Goal: Contribute content

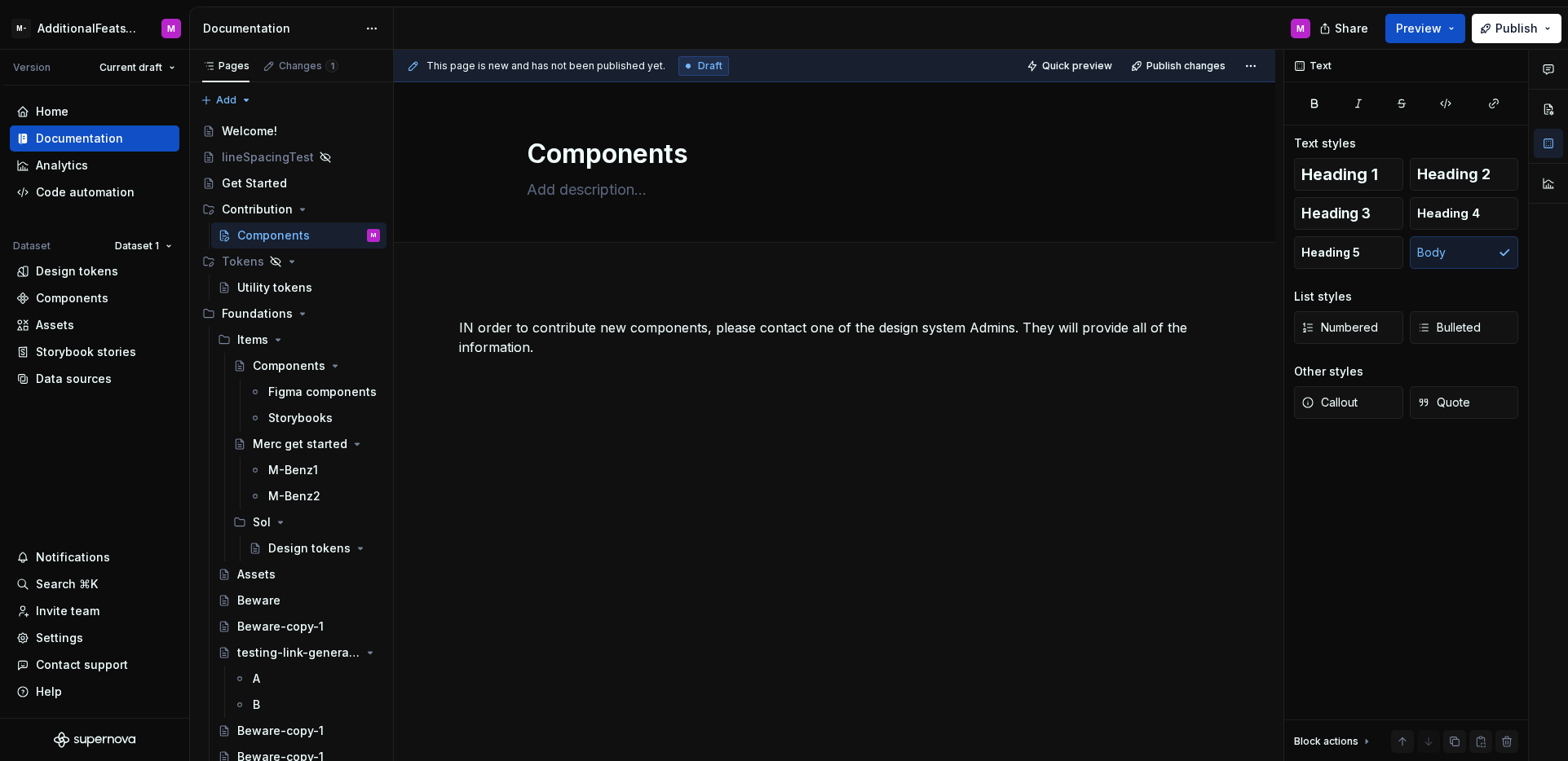
click at [569, 25] on div "M" at bounding box center [858, 28] width 929 height 43
click at [47, 38] on html "M- AdditionalFeatsTest M Version Current draft Home Documentation Analytics Cod…" at bounding box center [784, 380] width 1568 height 761
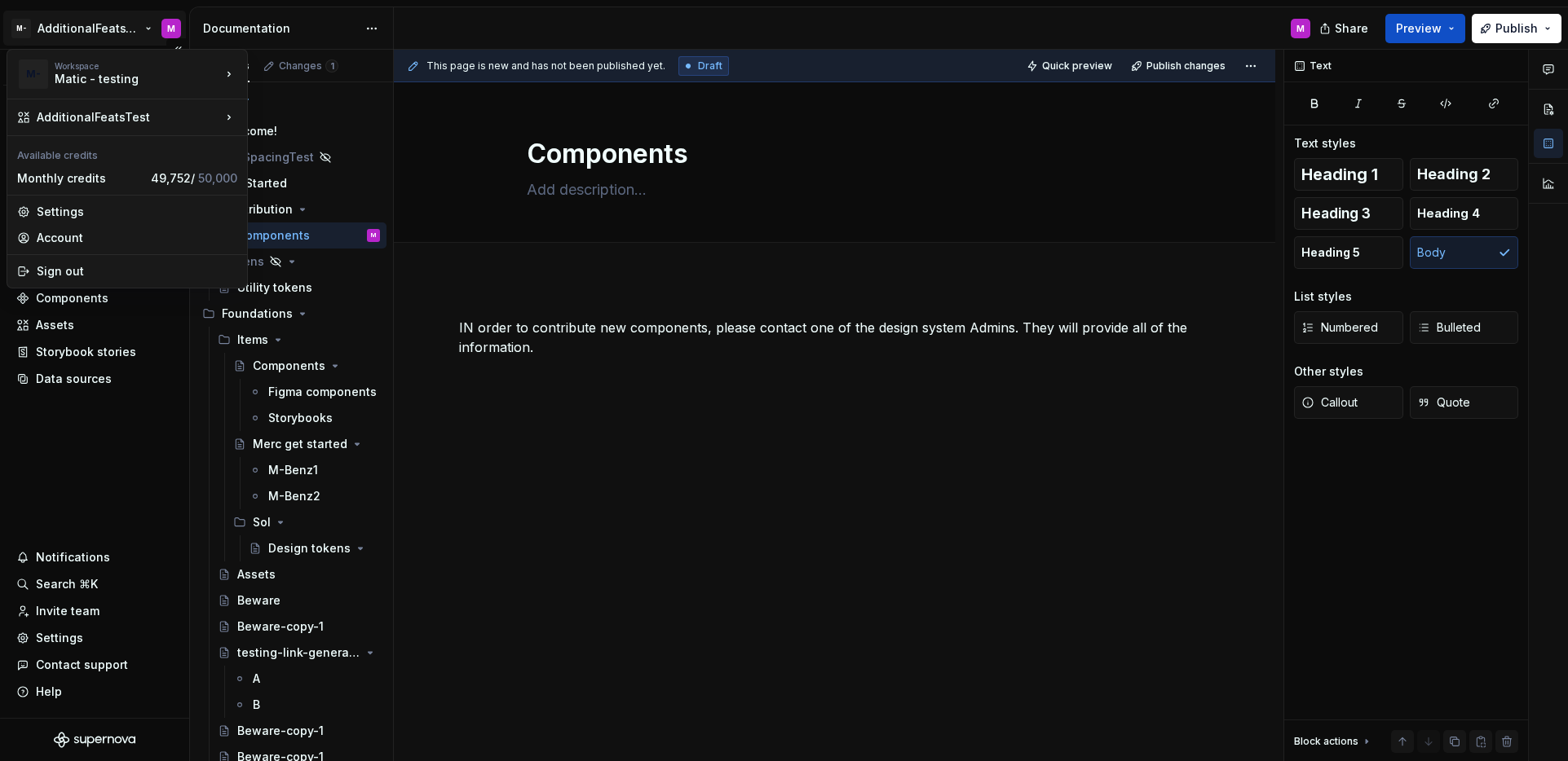
click at [104, 453] on html "M- AdditionalFeatsTest M Version Current draft Home Documentation Analytics Cod…" at bounding box center [784, 380] width 1568 height 761
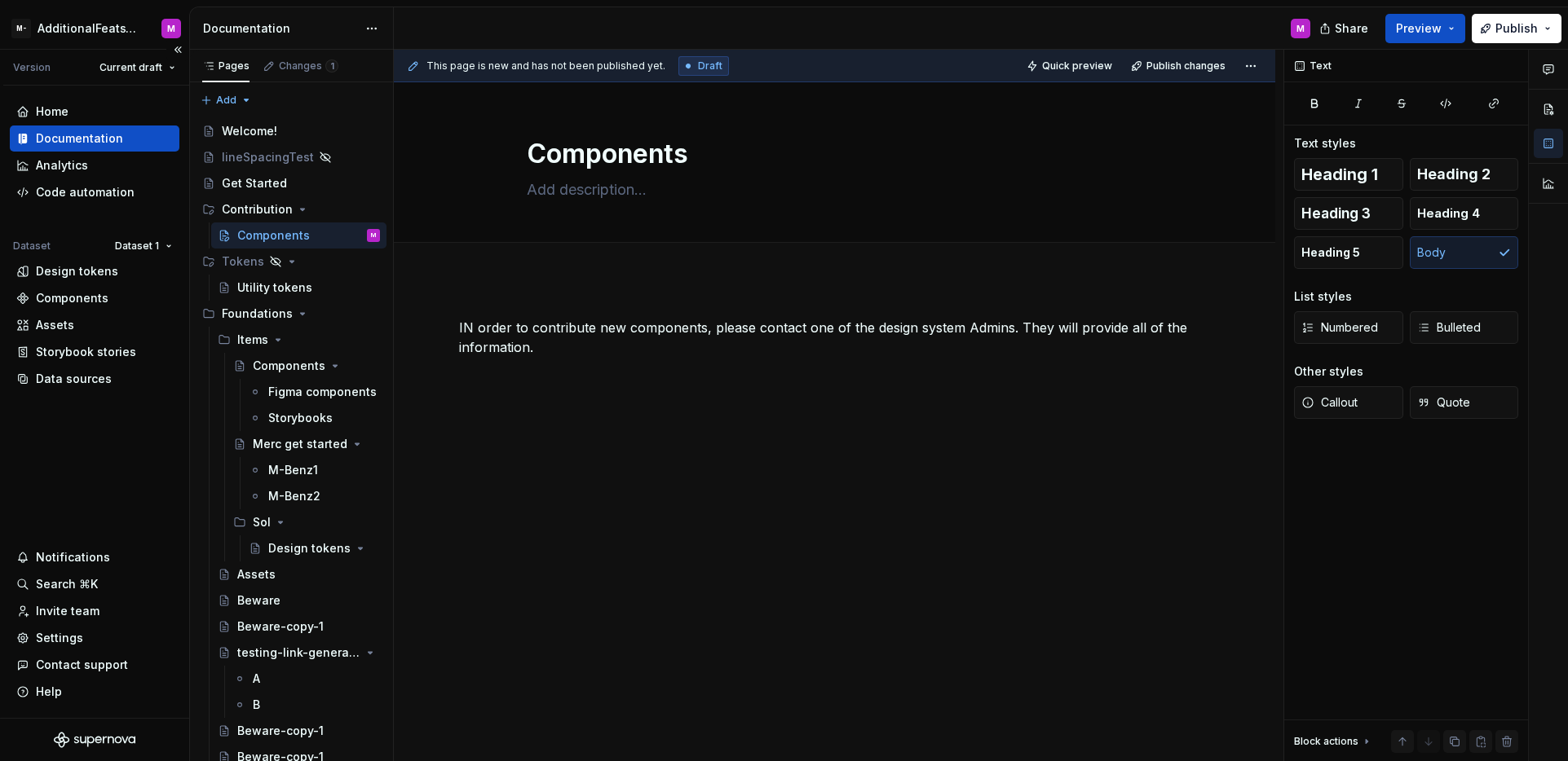
click at [92, 435] on div "Home Documentation Analytics Code automation Dataset Dataset 1 Design tokens Co…" at bounding box center [94, 401] width 189 height 633
click at [96, 438] on div "Home Documentation Analytics Code automation Dataset Dataset 1 Design tokens Co…" at bounding box center [94, 401] width 189 height 633
click at [107, 445] on div "Home Documentation Analytics Code automation Dataset Dataset 1 Design tokens Co…" at bounding box center [94, 401] width 189 height 633
click at [70, 434] on div "Home Documentation Analytics Code automation Dataset Dataset 1 Design tokens Co…" at bounding box center [94, 401] width 189 height 633
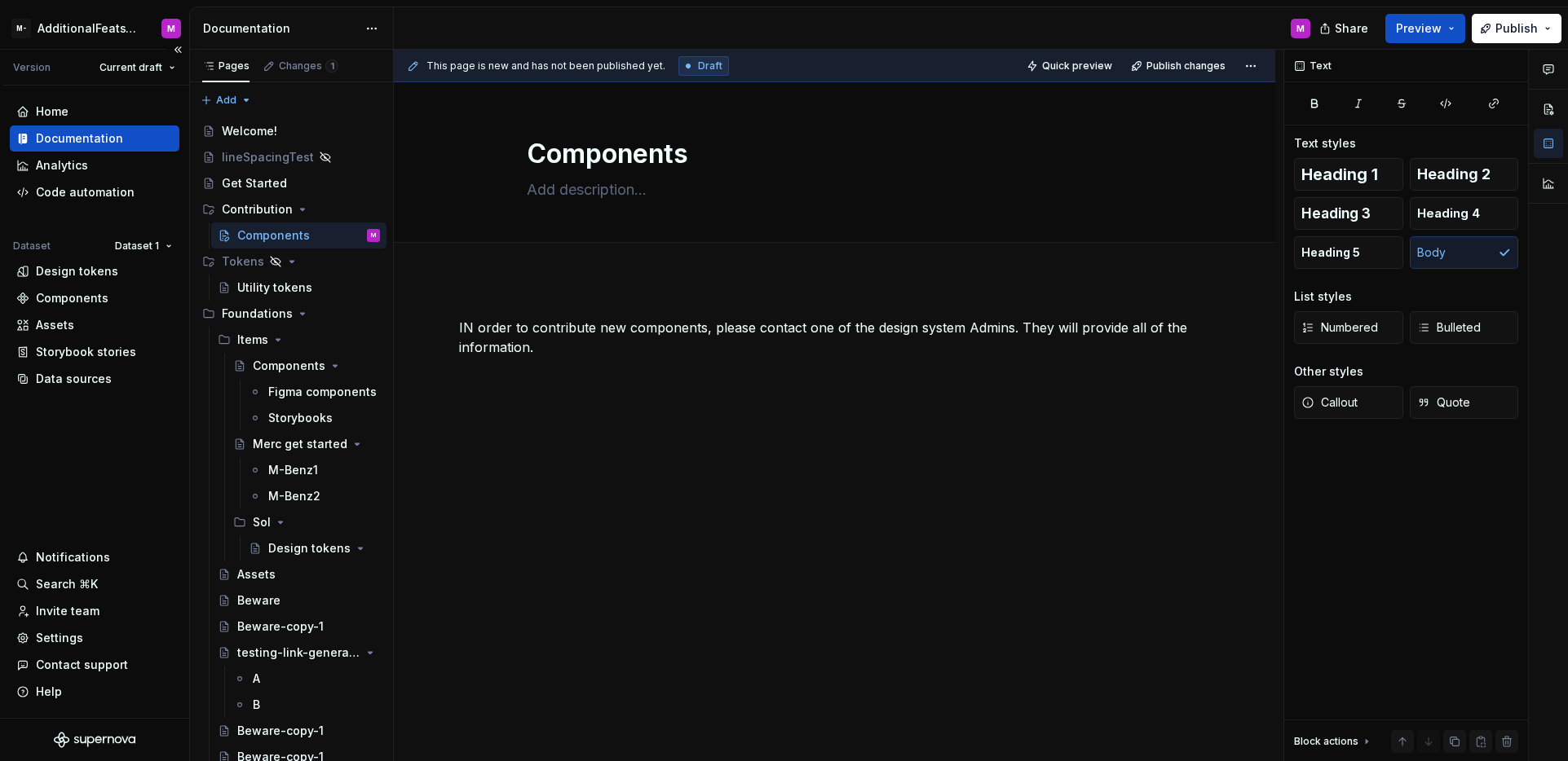
click at [136, 471] on div "Home Documentation Analytics Code automation Dataset Dataset 1 Design tokens Co…" at bounding box center [94, 401] width 189 height 633
type textarea "*"
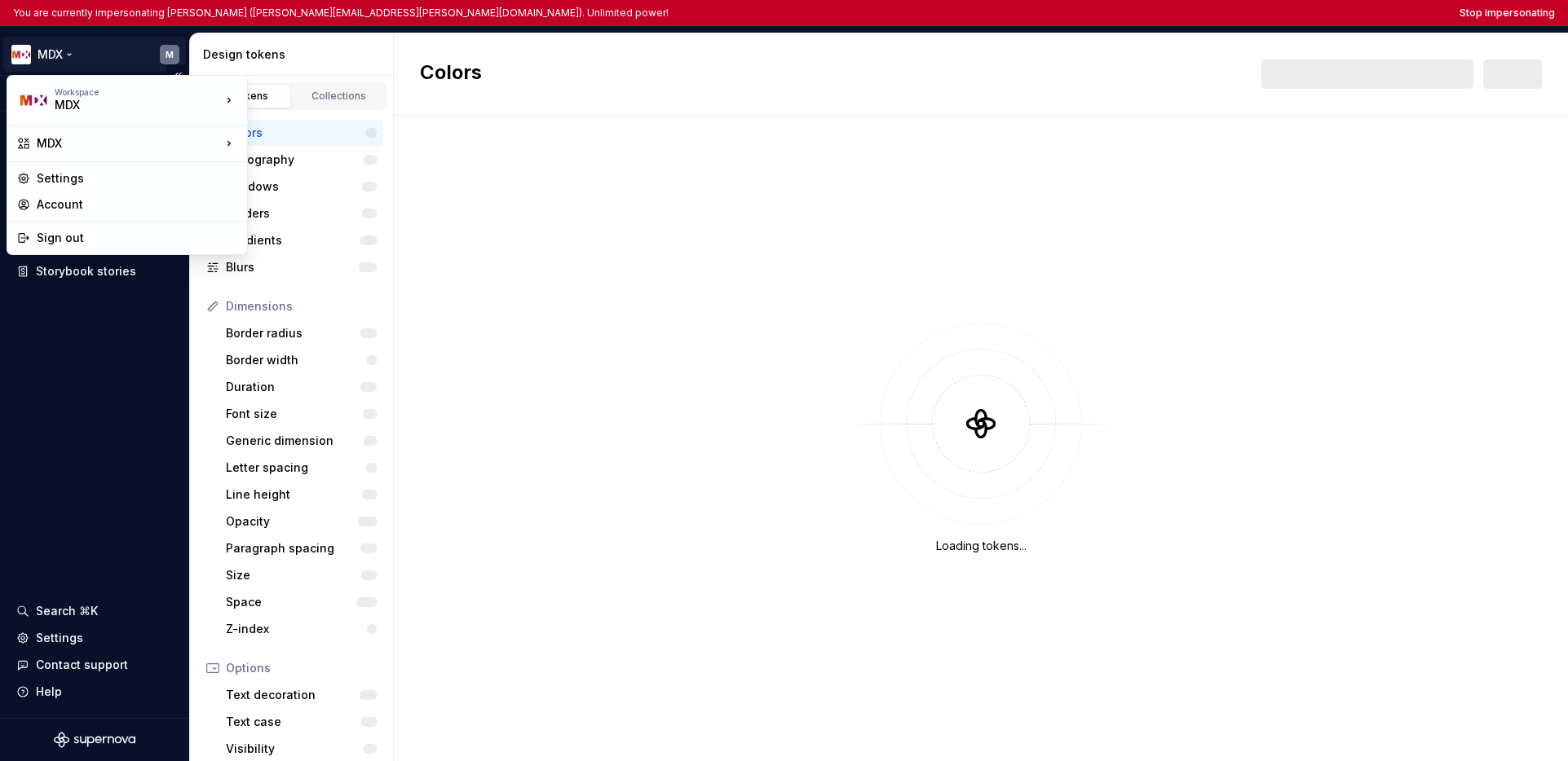
click at [58, 47] on html "You are currently impersonating Maria (maria.schneider@mgb.ch). Unlimited power…" at bounding box center [784, 380] width 1568 height 761
click at [74, 371] on html "You are currently impersonating Maria (maria.schneider@mgb.ch). Unlimited power…" at bounding box center [784, 380] width 1568 height 761
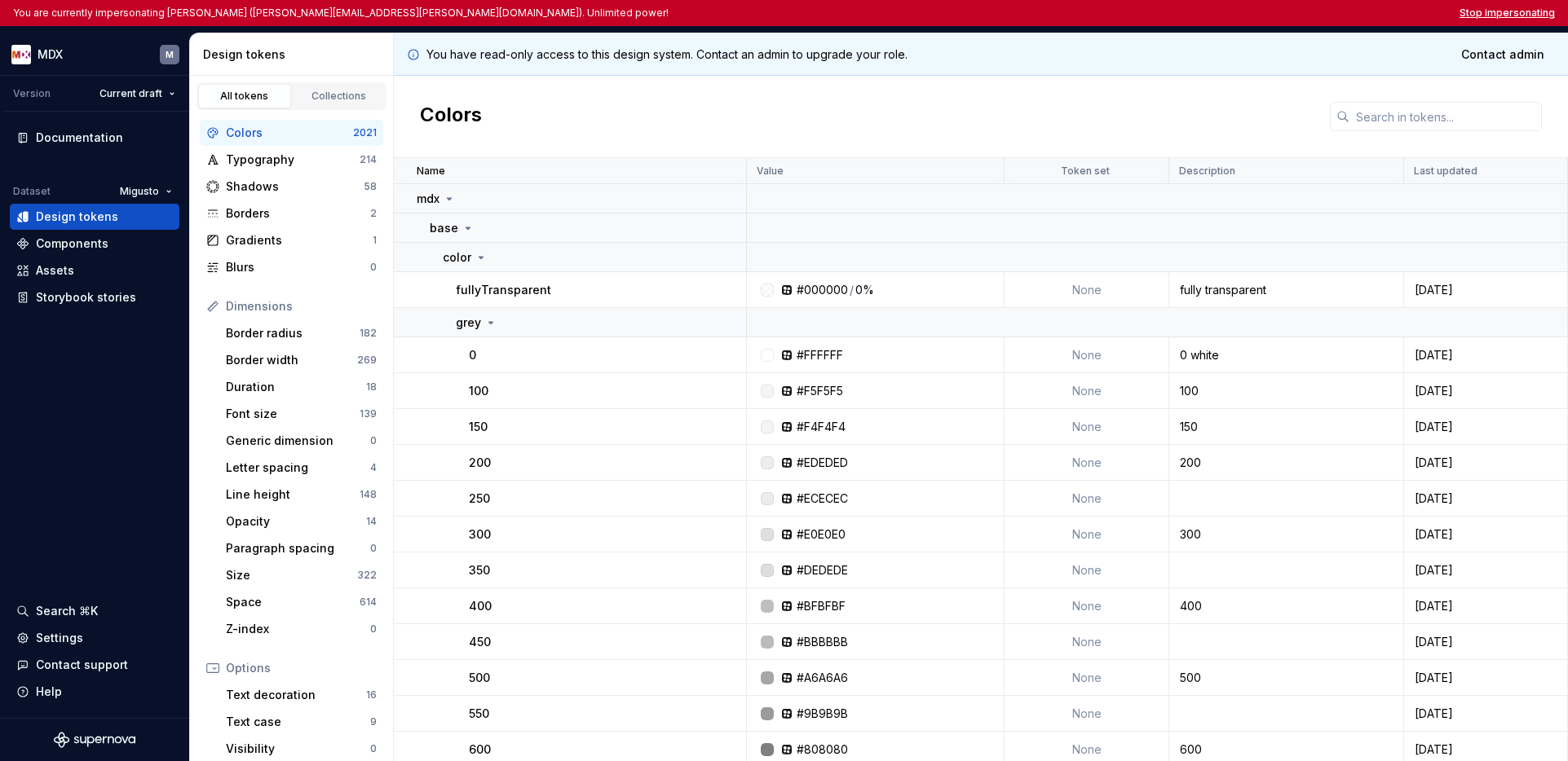
click at [1245, 12] on button "Stop impersonating" at bounding box center [1507, 13] width 95 height 13
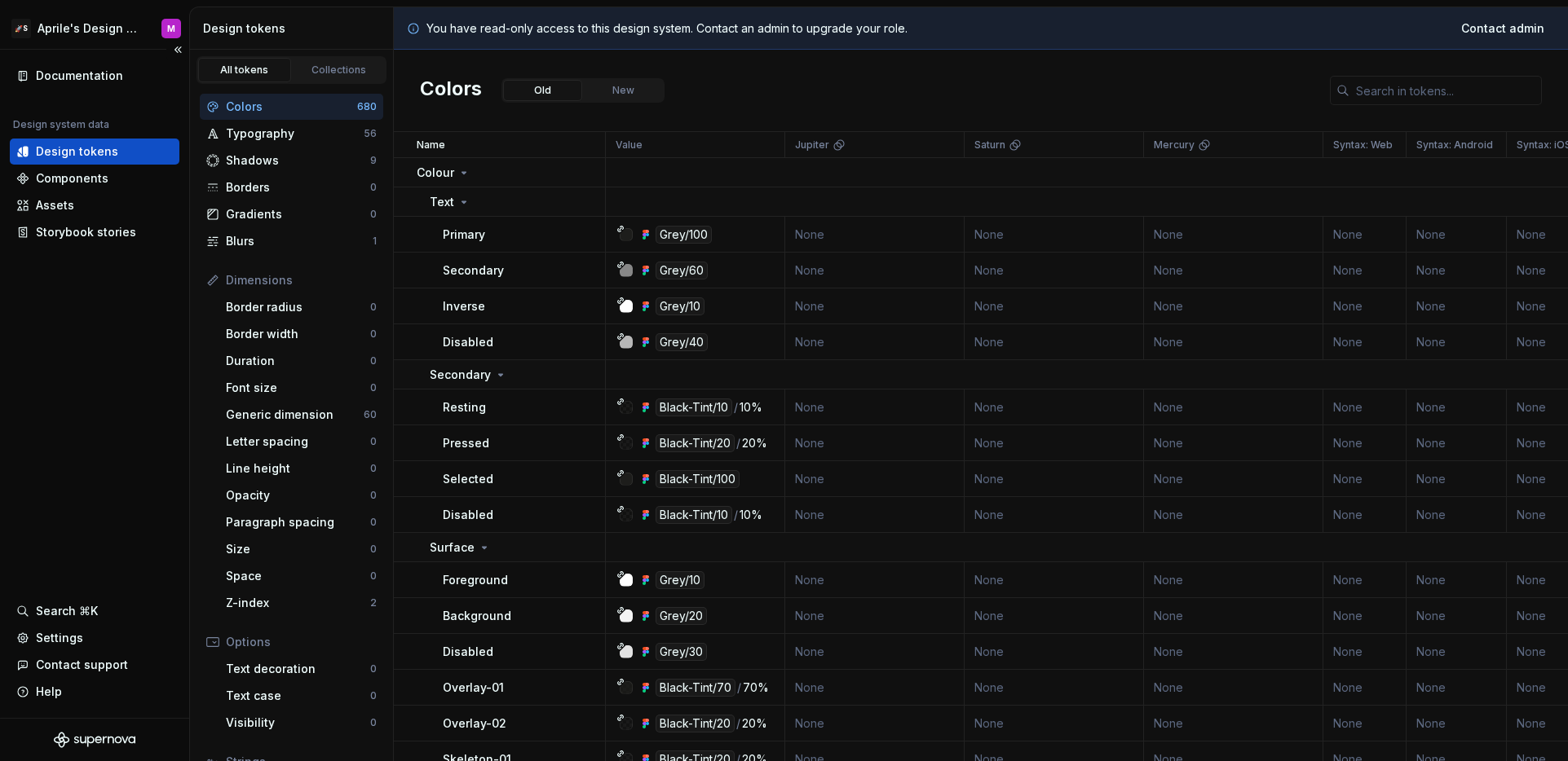
click at [151, 293] on div "Documentation Design system data Design tokens Components Assets Storybook stor…" at bounding box center [94, 384] width 189 height 668
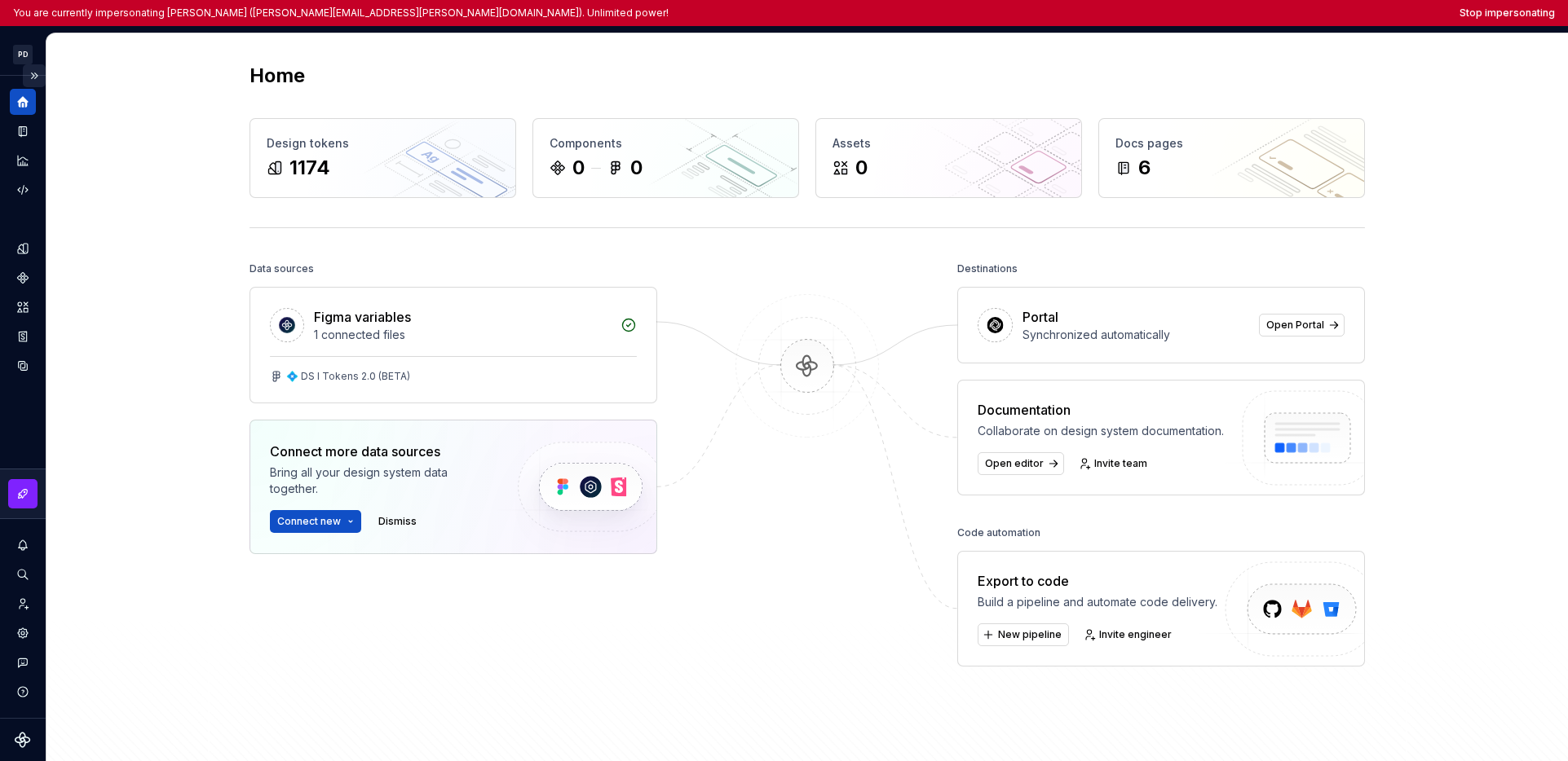
click at [38, 81] on button "Expand sidebar" at bounding box center [34, 75] width 23 height 23
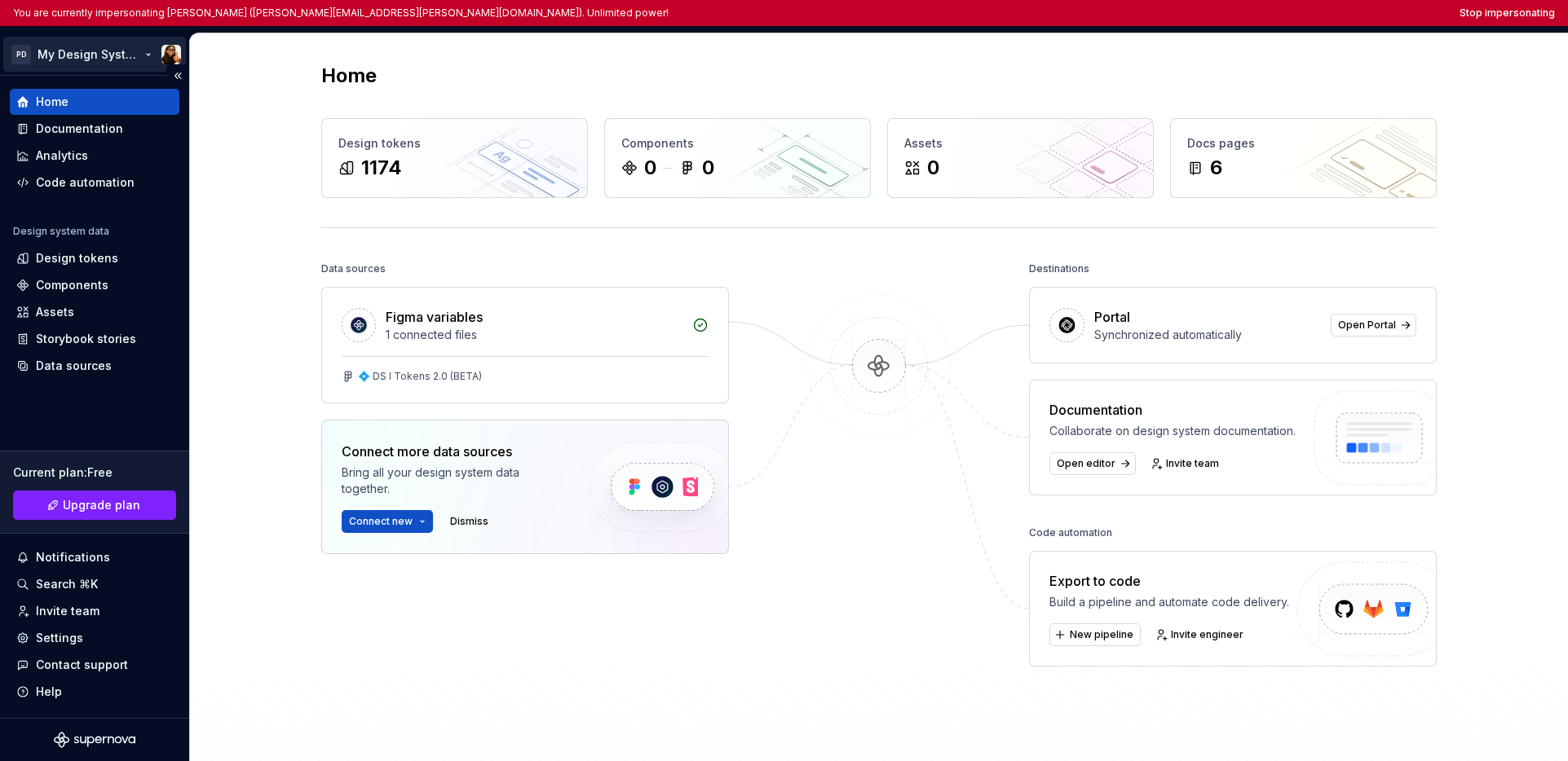
click at [75, 51] on html "You are currently impersonating Marta (marta.conde-dieguez@sosafe.de). Unlimite…" at bounding box center [784, 380] width 1568 height 761
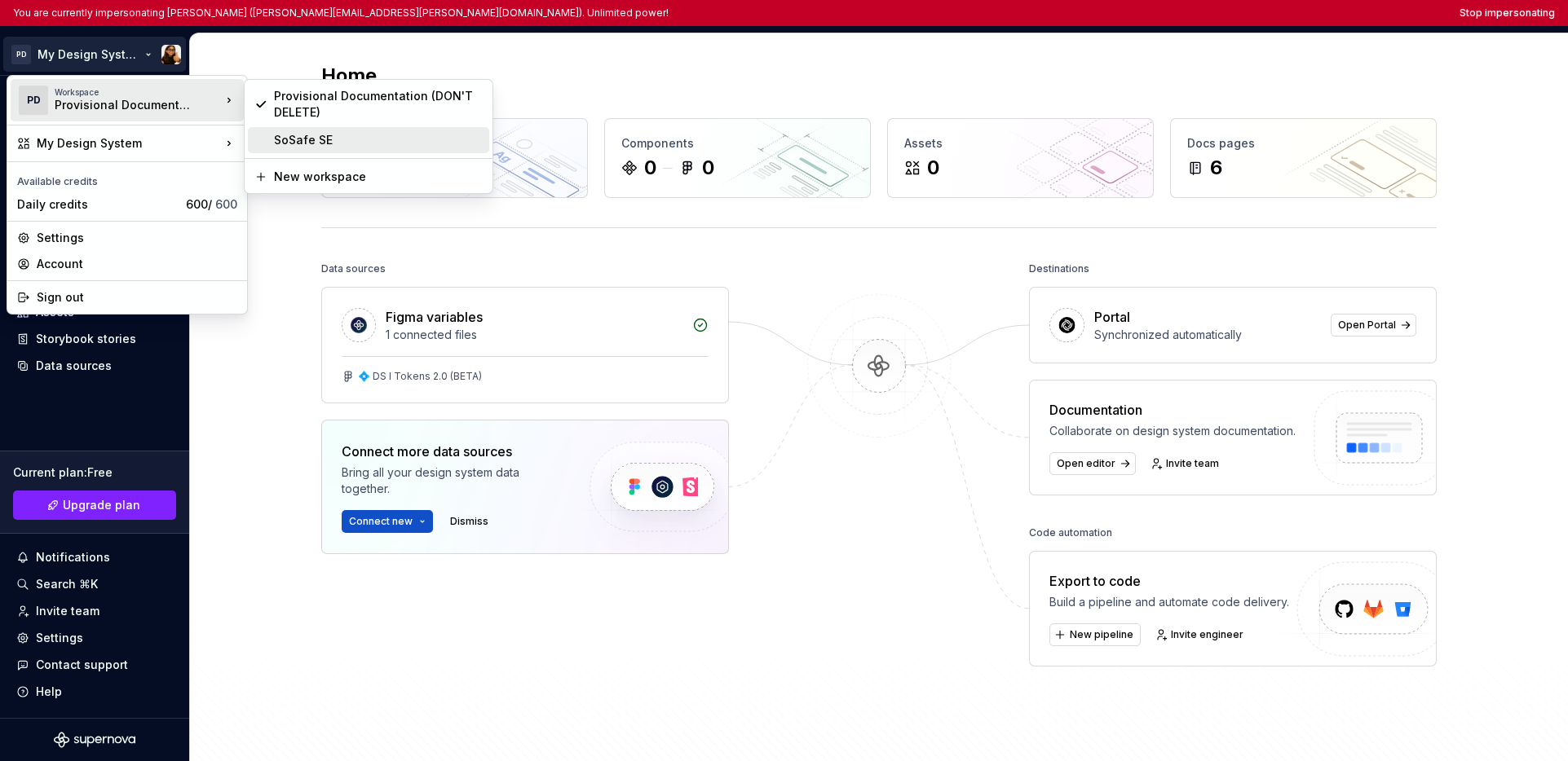
click at [292, 147] on div "SoSafe SE" at bounding box center [379, 140] width 209 height 16
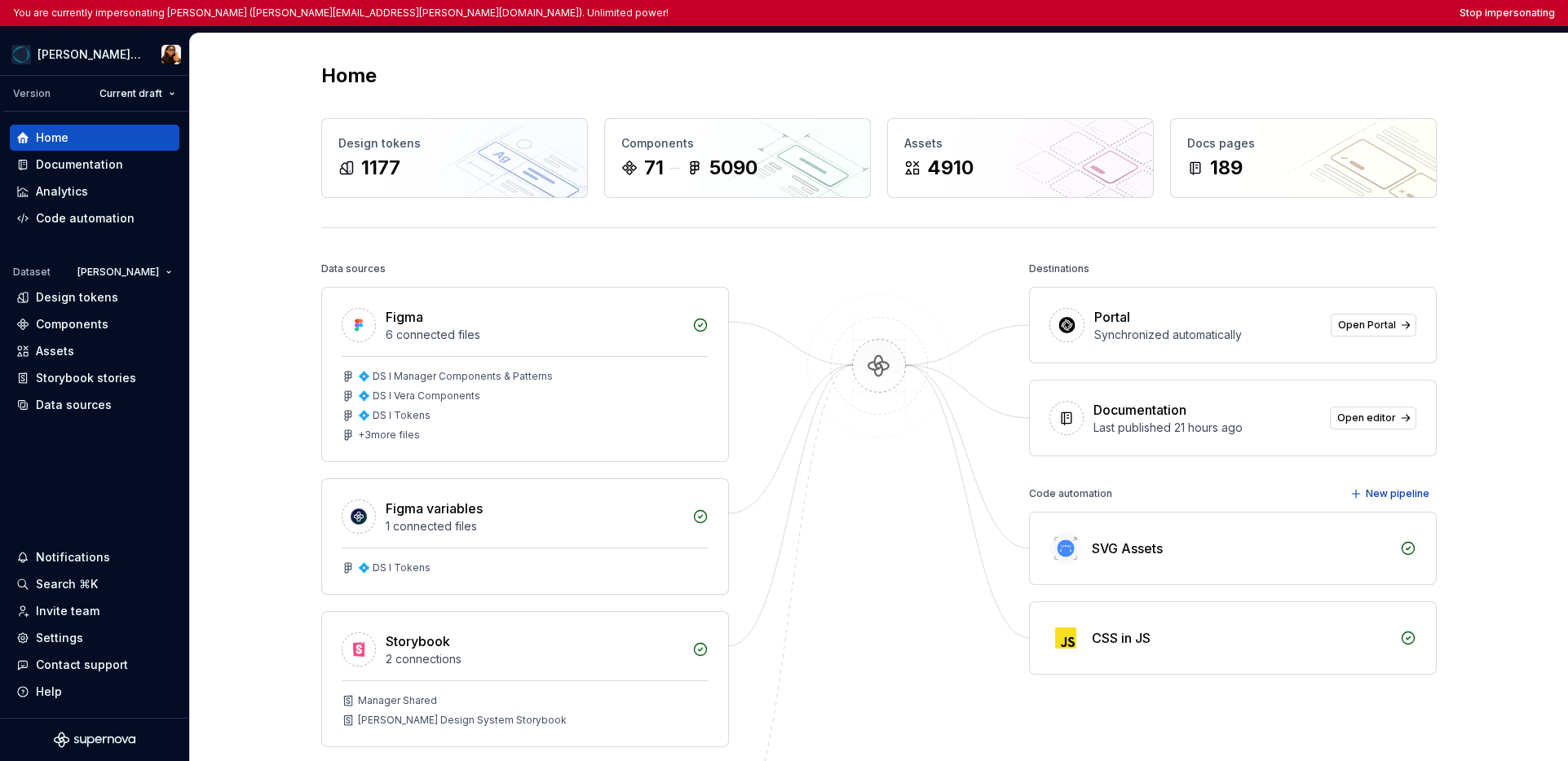
click at [1245, 20] on div "You are currently impersonating Marta (marta.conde-dieguez@sosafe.de). Unlimite…" at bounding box center [784, 13] width 1568 height 26
click at [1245, 17] on button "Stop impersonating" at bounding box center [1507, 13] width 95 height 13
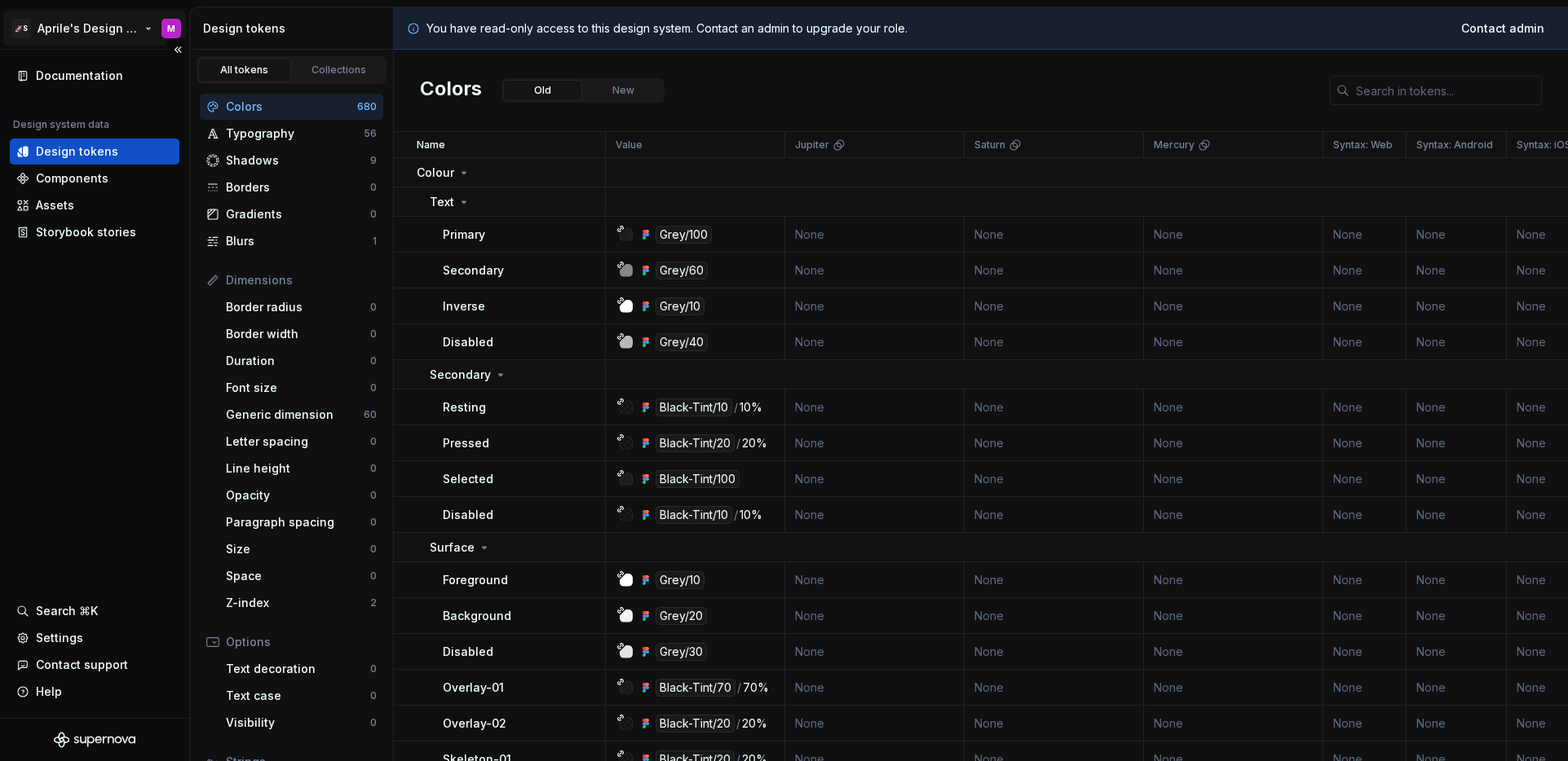
click at [107, 37] on html "🚀S Aprile's Design System M Documentation Design system data Design tokens Comp…" at bounding box center [784, 380] width 1568 height 761
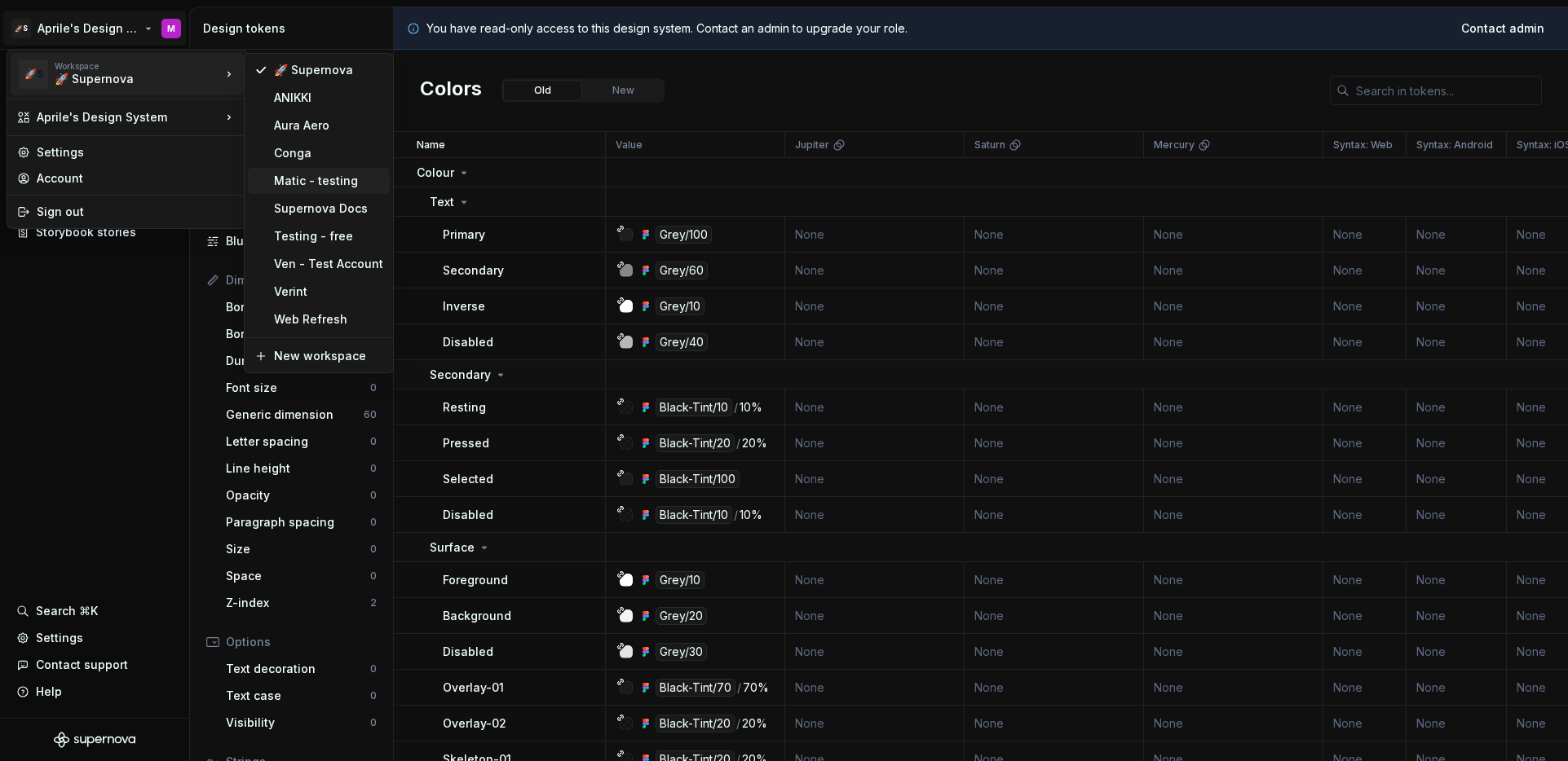
click at [302, 183] on div "Matic - testing" at bounding box center [329, 181] width 109 height 16
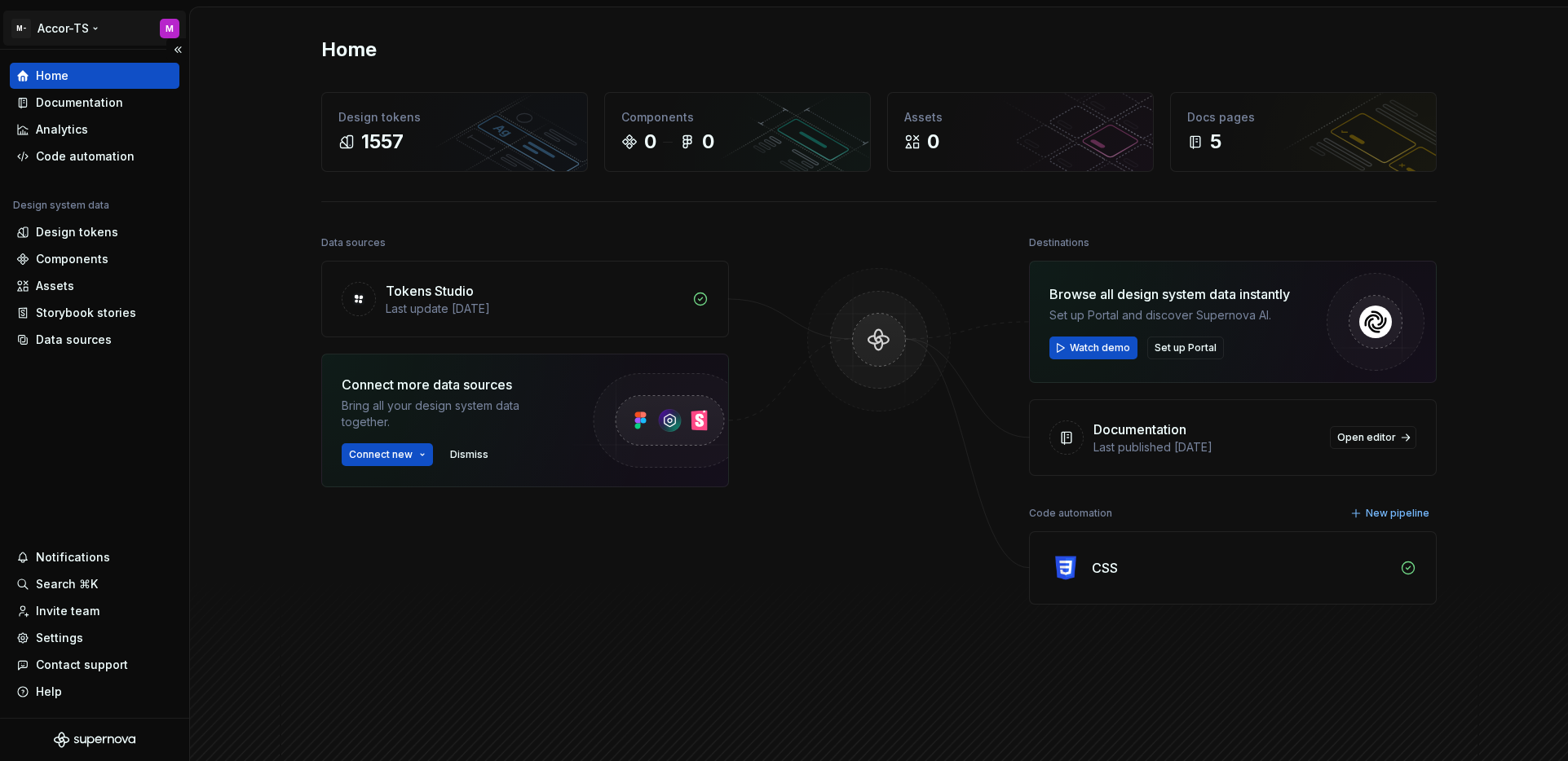
click at [87, 30] on html "M- Accor-TS M Home Documentation Analytics Code automation Design system data D…" at bounding box center [784, 380] width 1568 height 761
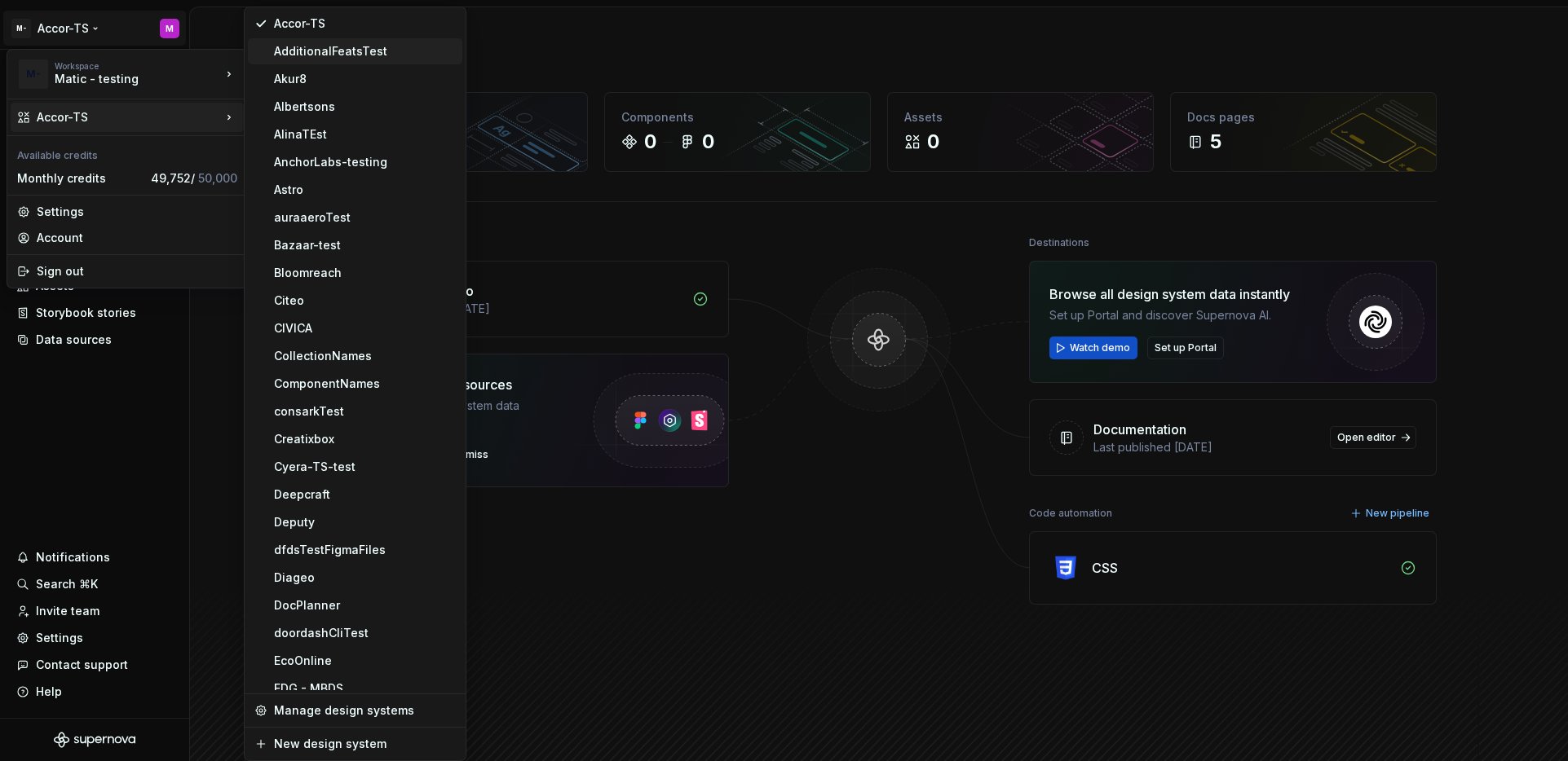
click at [297, 59] on div "AdditionalFeatsTest" at bounding box center [365, 52] width 182 height 16
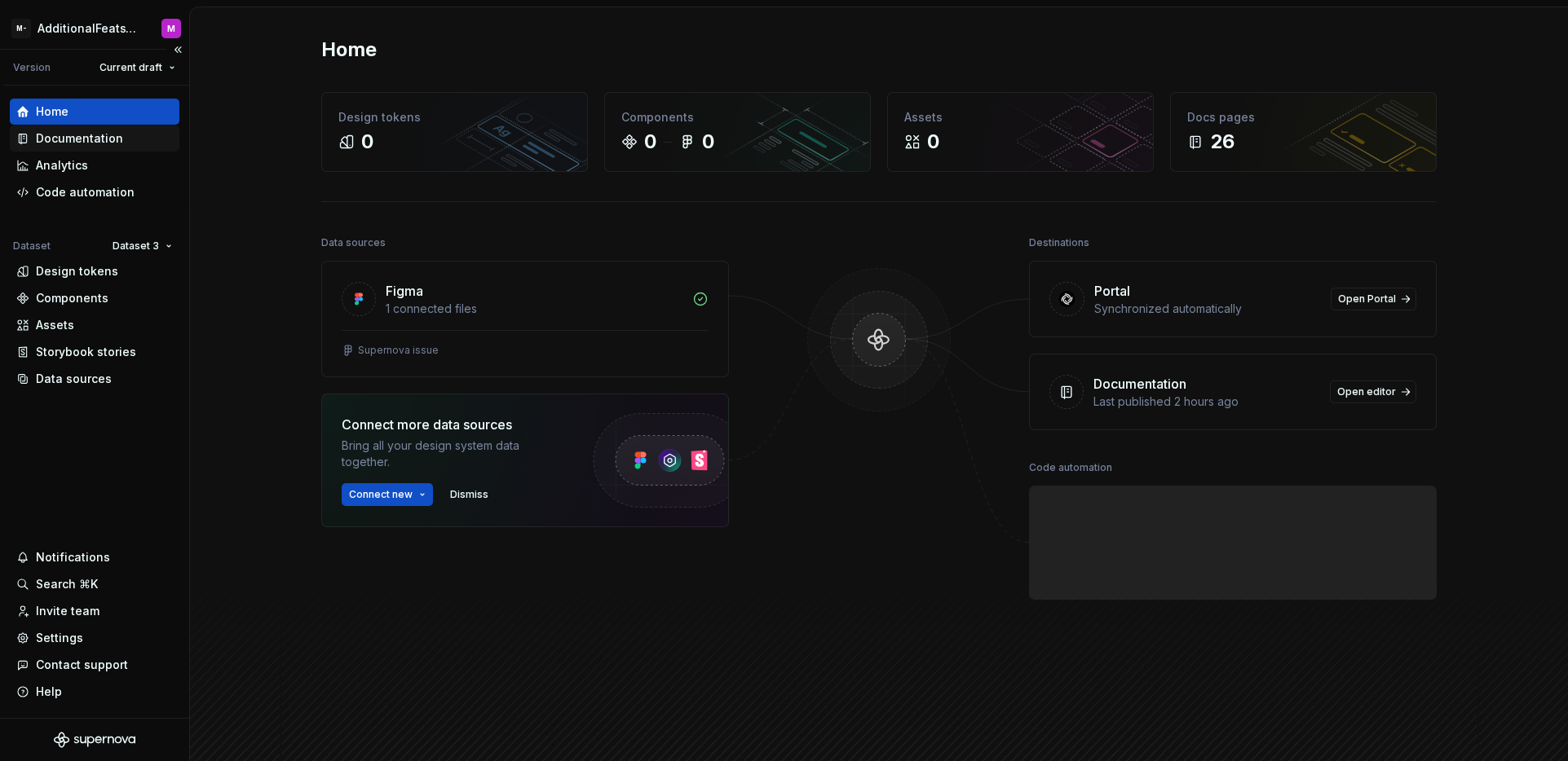
click at [116, 148] on div "Documentation" at bounding box center [94, 138] width 170 height 26
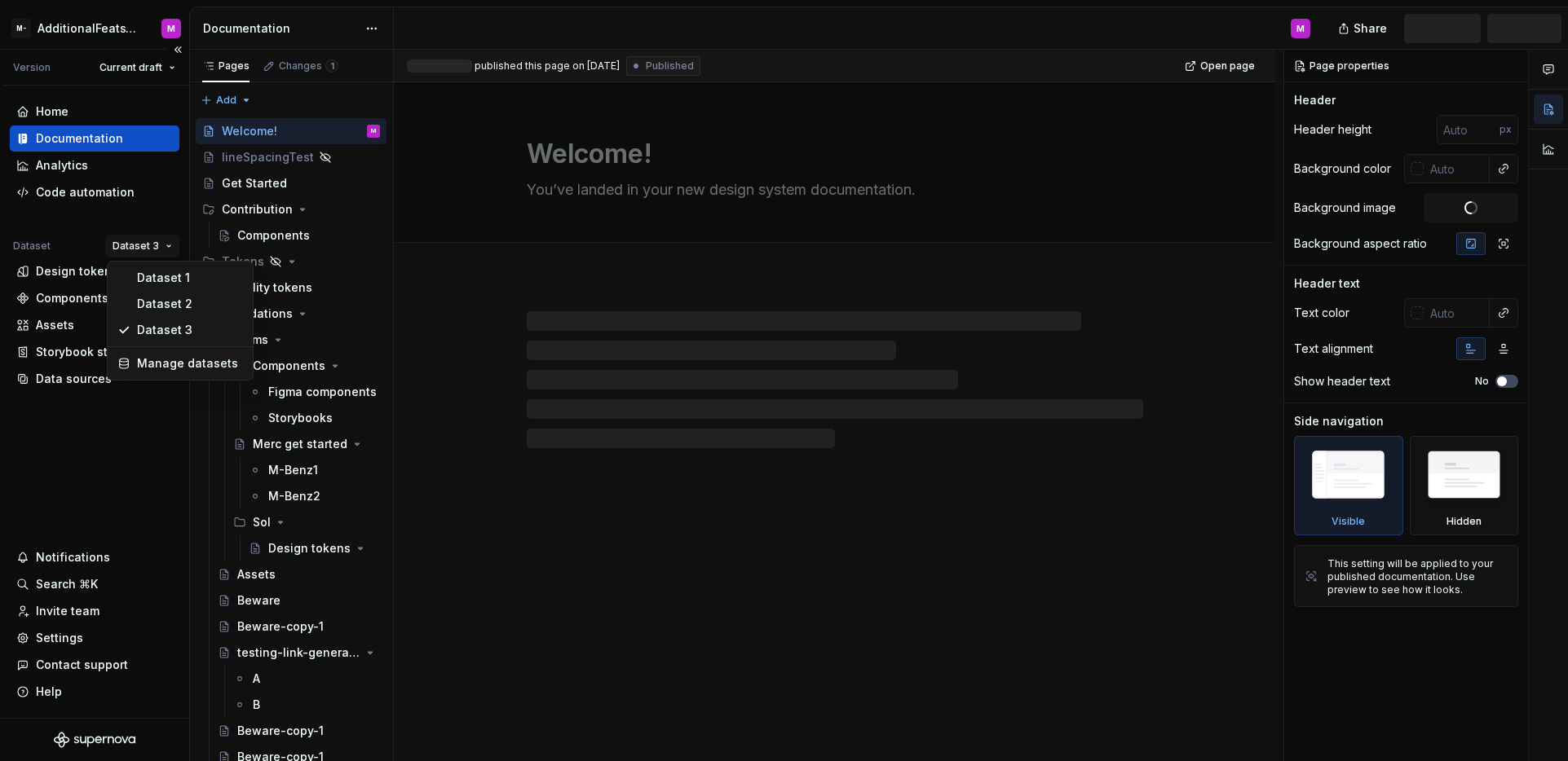
click at [136, 244] on html "M- AdditionalFeatsTest M Version Current draft Home Documentation Analytics Cod…" at bounding box center [784, 380] width 1568 height 761
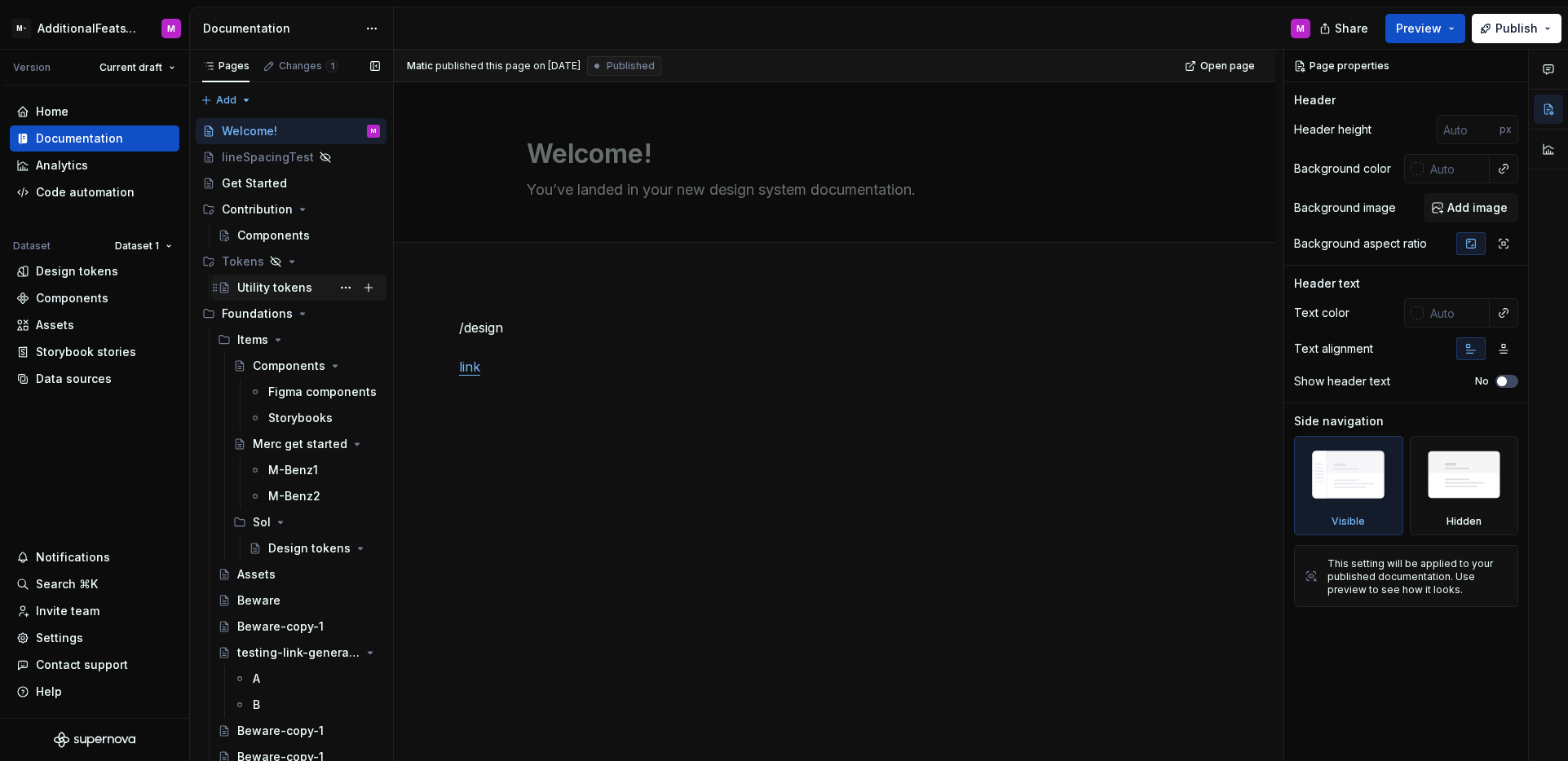
click at [283, 286] on div "Utility tokens" at bounding box center [274, 288] width 75 height 16
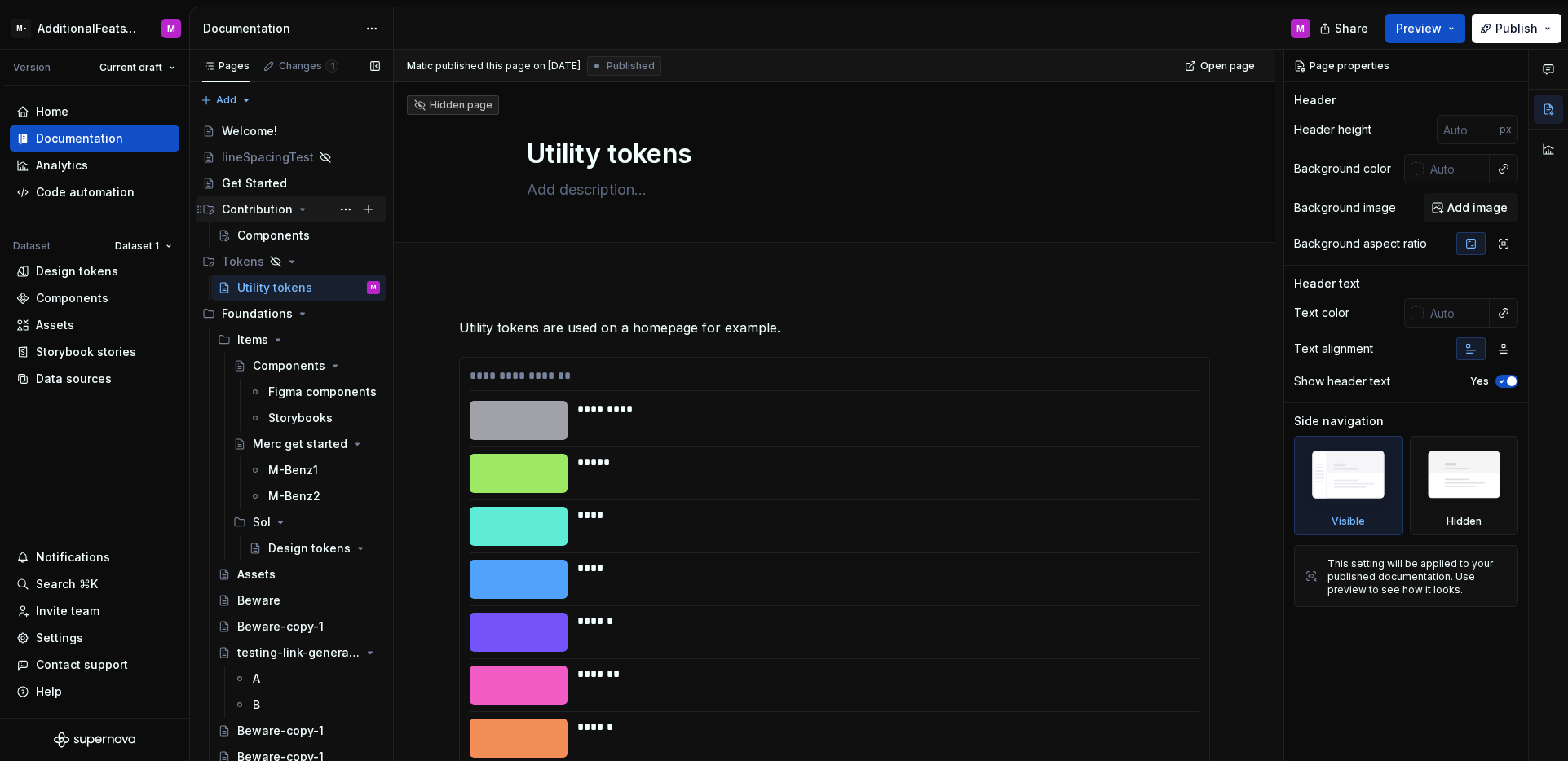
click at [274, 212] on div "Contribution" at bounding box center [257, 210] width 71 height 16
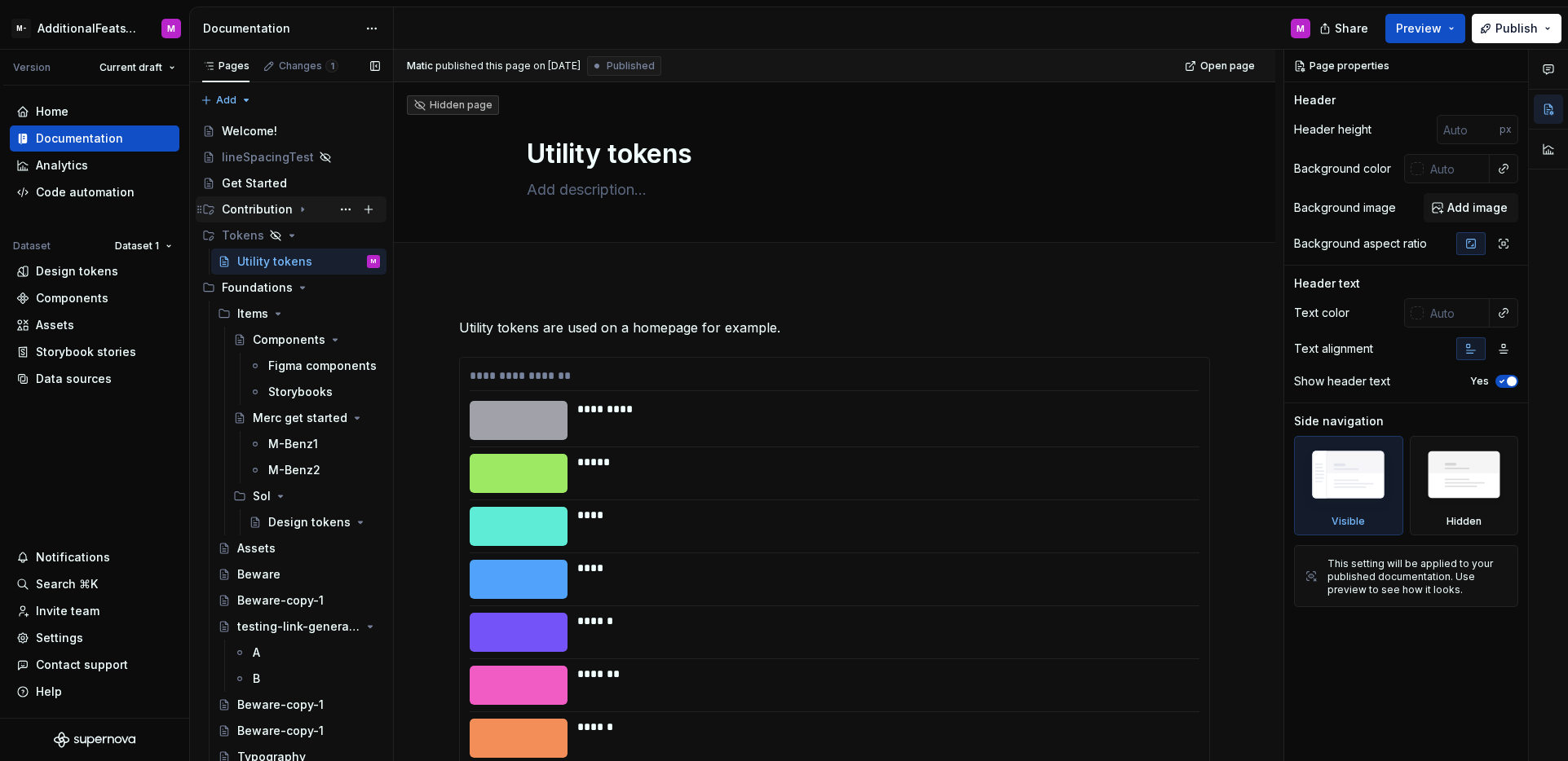
click at [275, 212] on div "Contribution" at bounding box center [257, 210] width 71 height 16
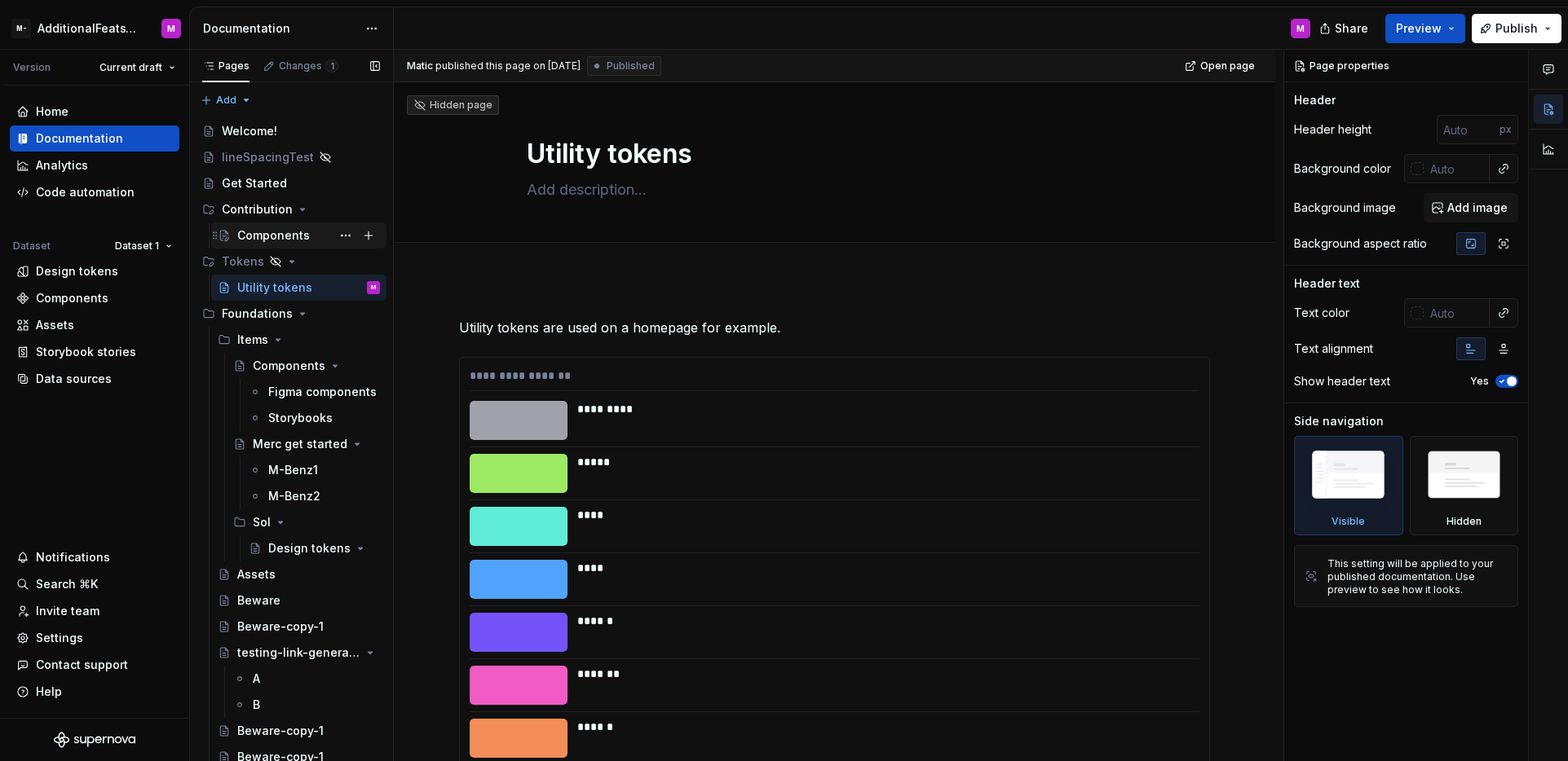
click at [299, 239] on div "Components" at bounding box center [273, 235] width 73 height 16
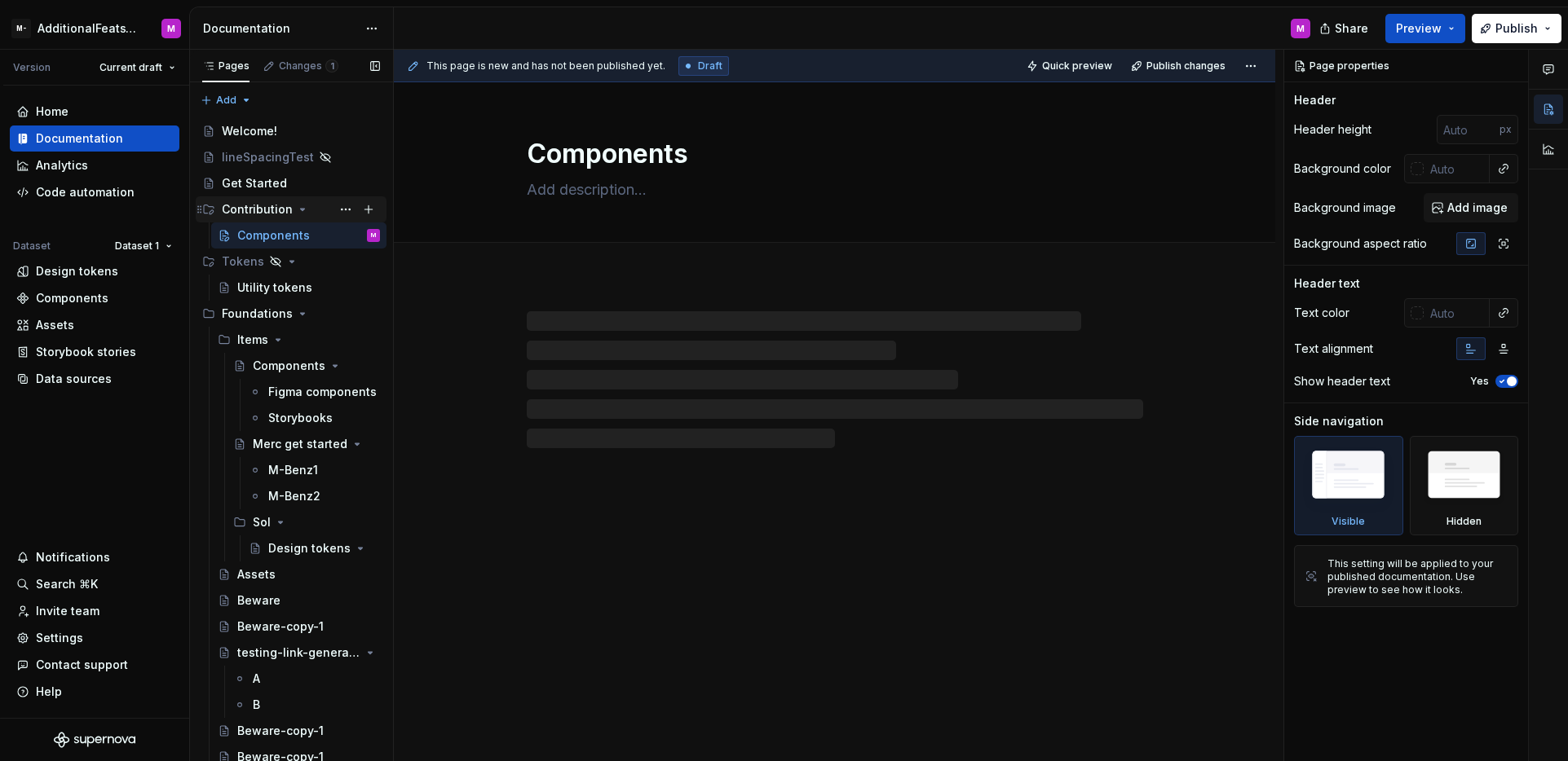
click at [297, 214] on icon "Page tree" at bounding box center [303, 210] width 13 height 13
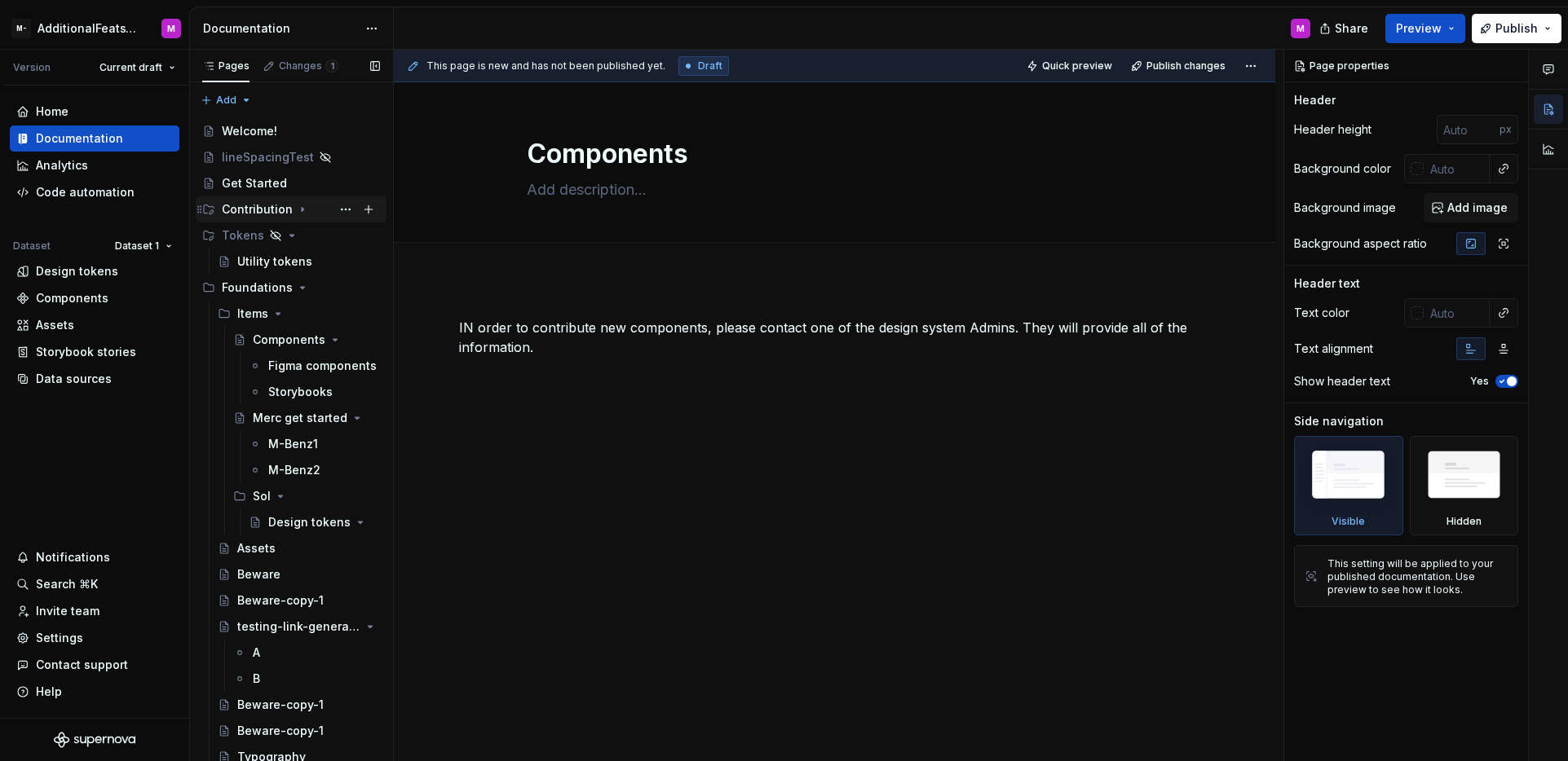
click at [297, 214] on icon "Page tree" at bounding box center [303, 210] width 13 height 13
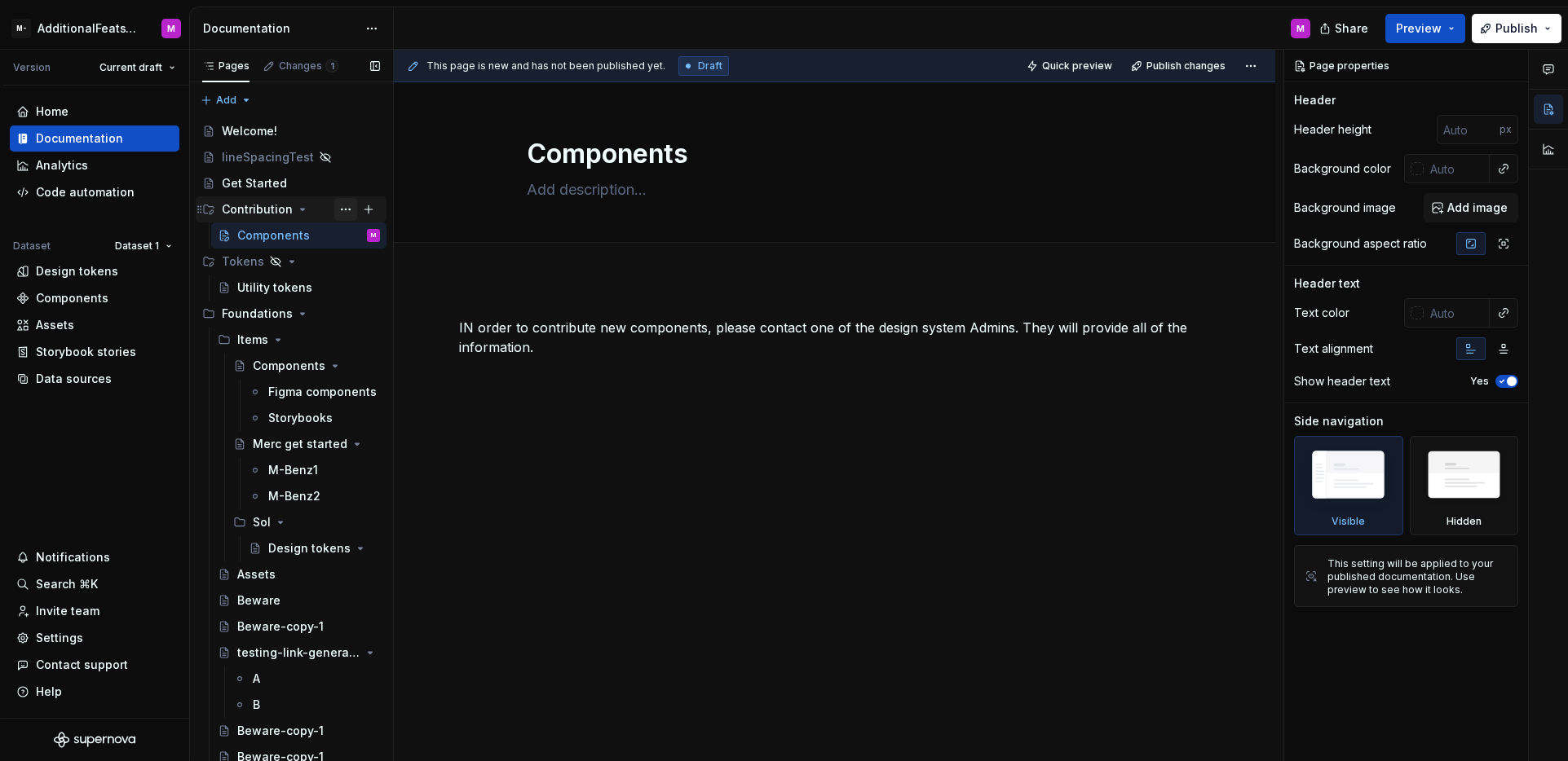
click at [334, 212] on button "Page tree" at bounding box center [345, 209] width 23 height 23
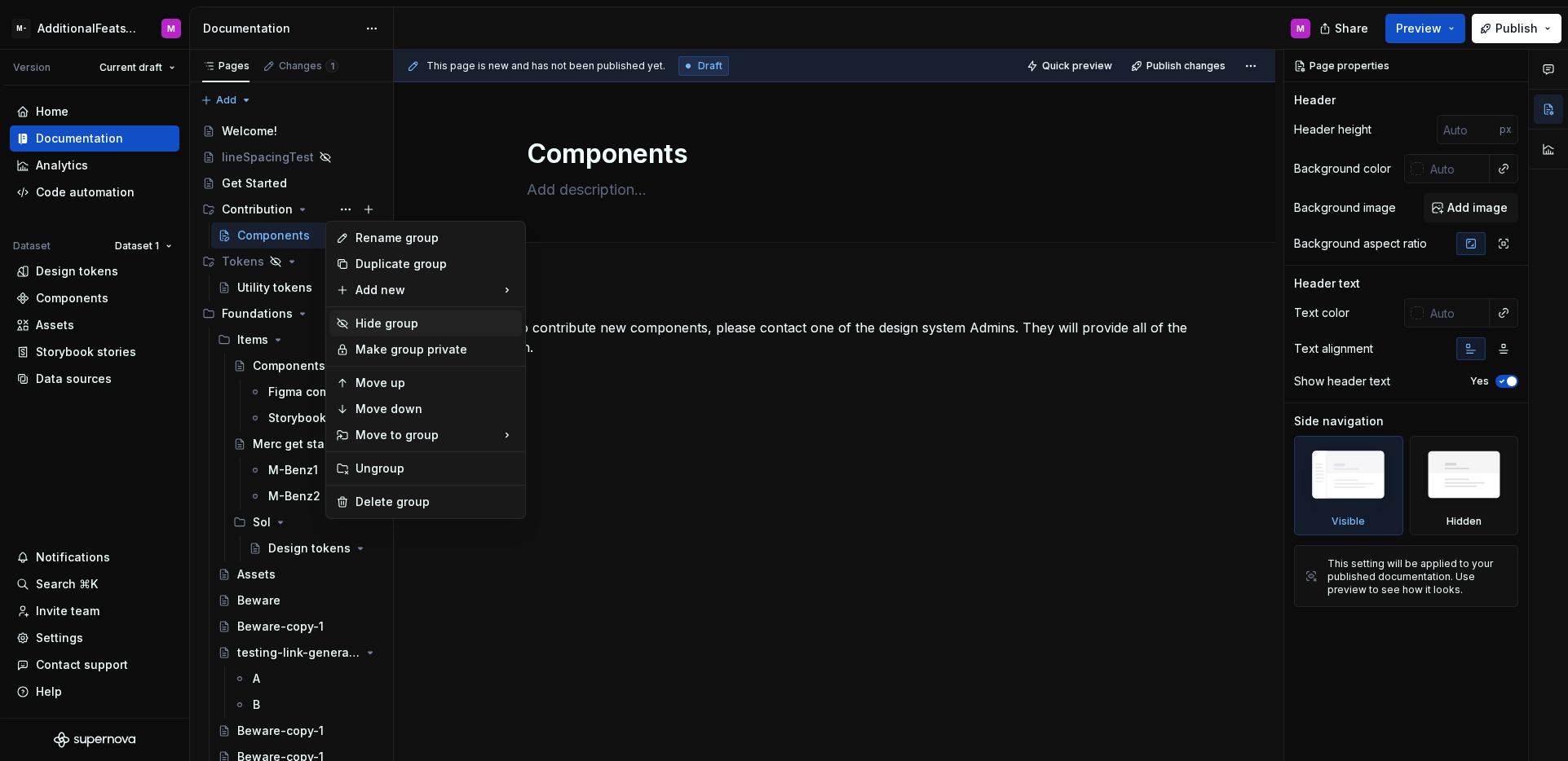
click at [379, 317] on div "Hide group" at bounding box center [435, 323] width 160 height 16
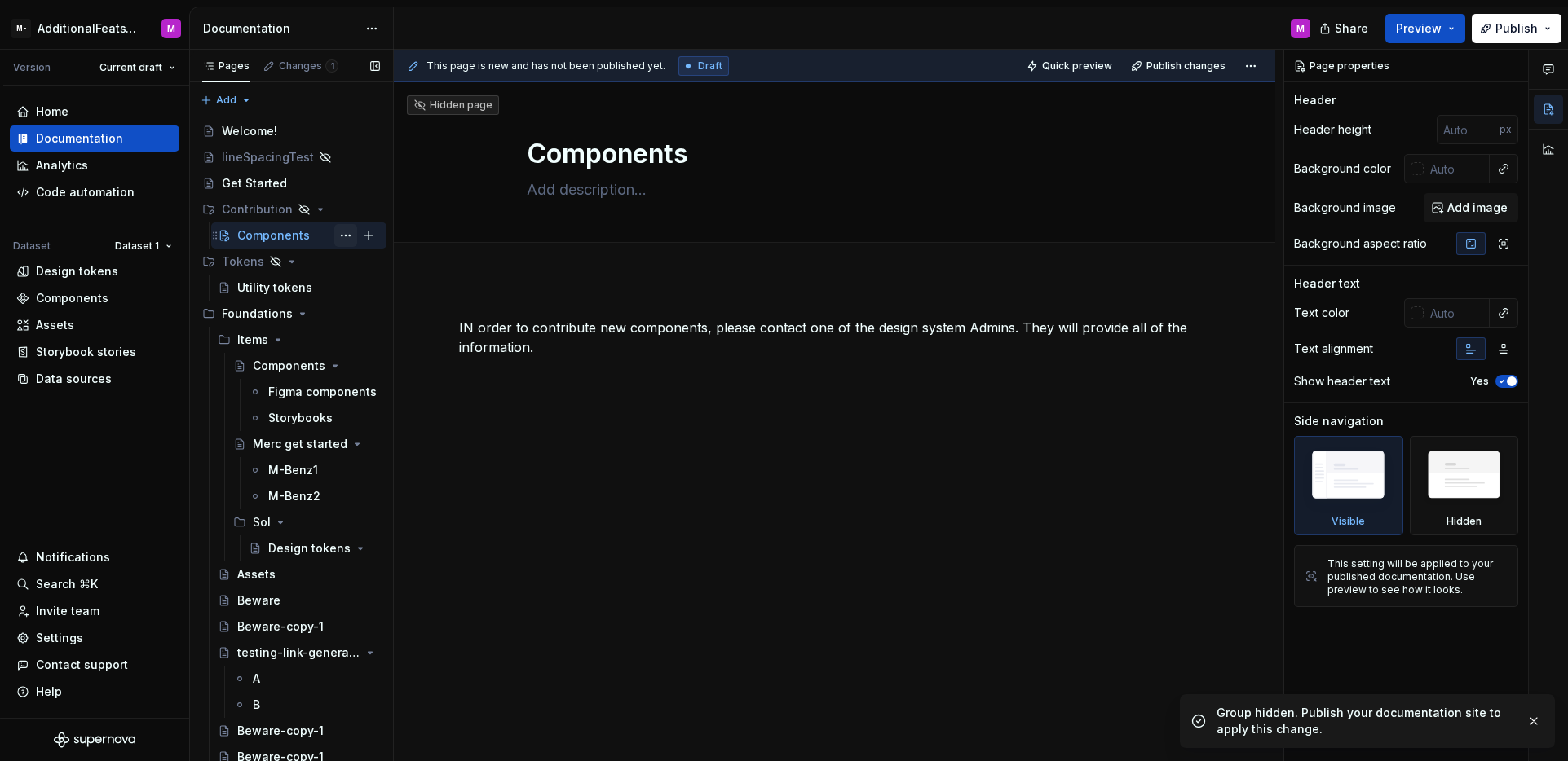
click at [334, 239] on button "Page tree" at bounding box center [345, 235] width 23 height 23
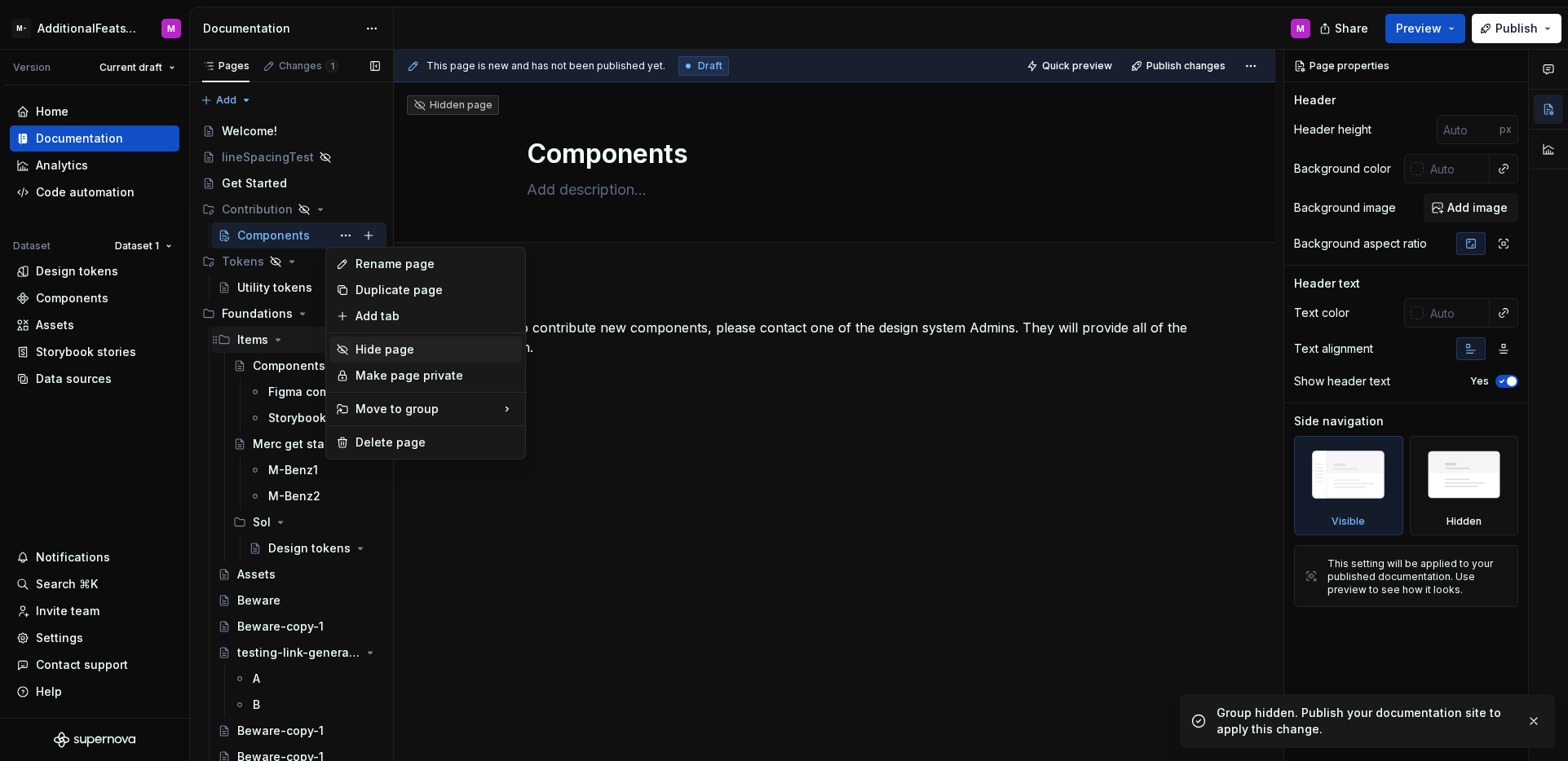
click at [374, 343] on div "Hide page" at bounding box center [435, 350] width 160 height 16
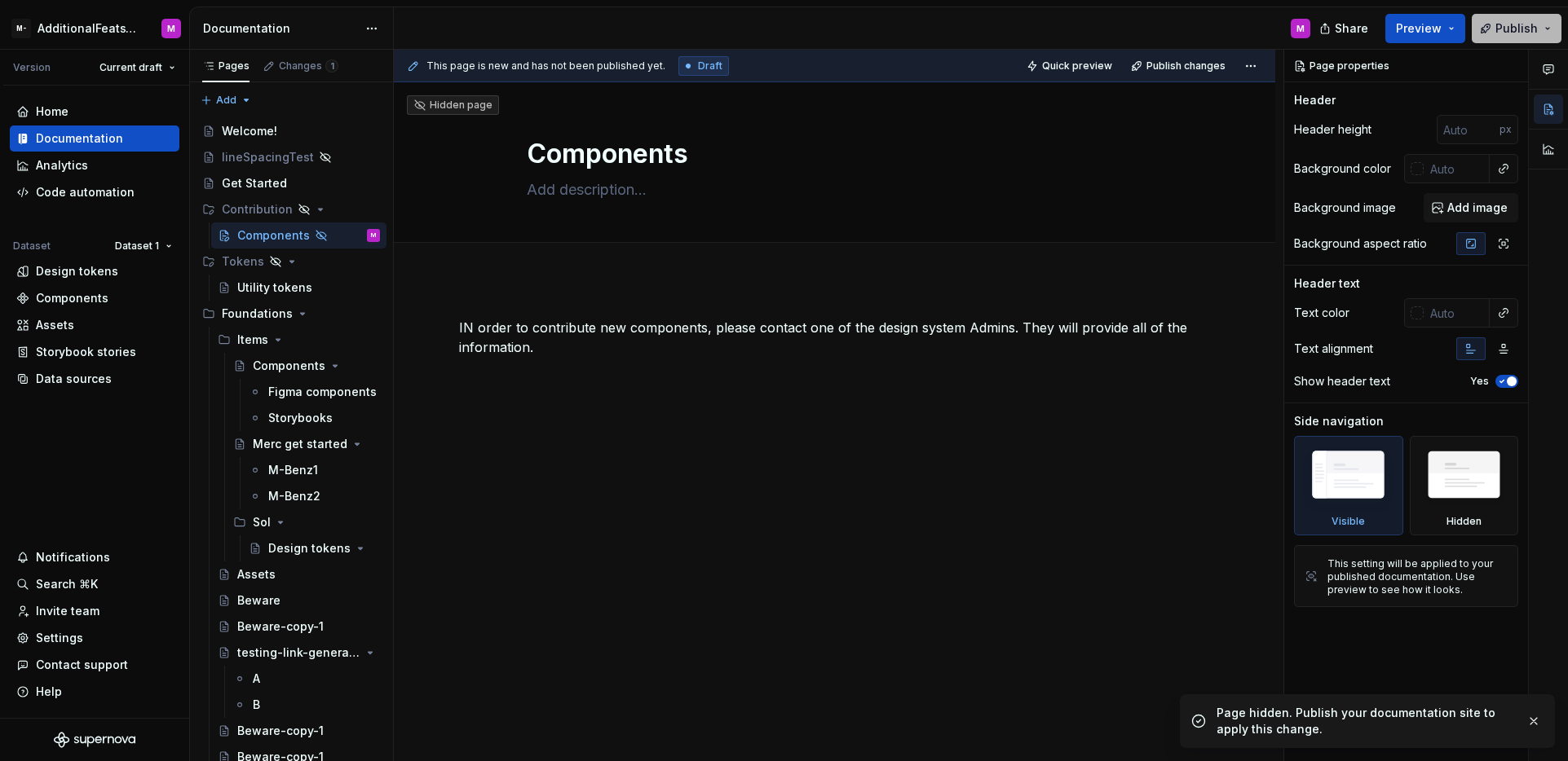
click at [1492, 35] on button "Publish" at bounding box center [1516, 28] width 90 height 29
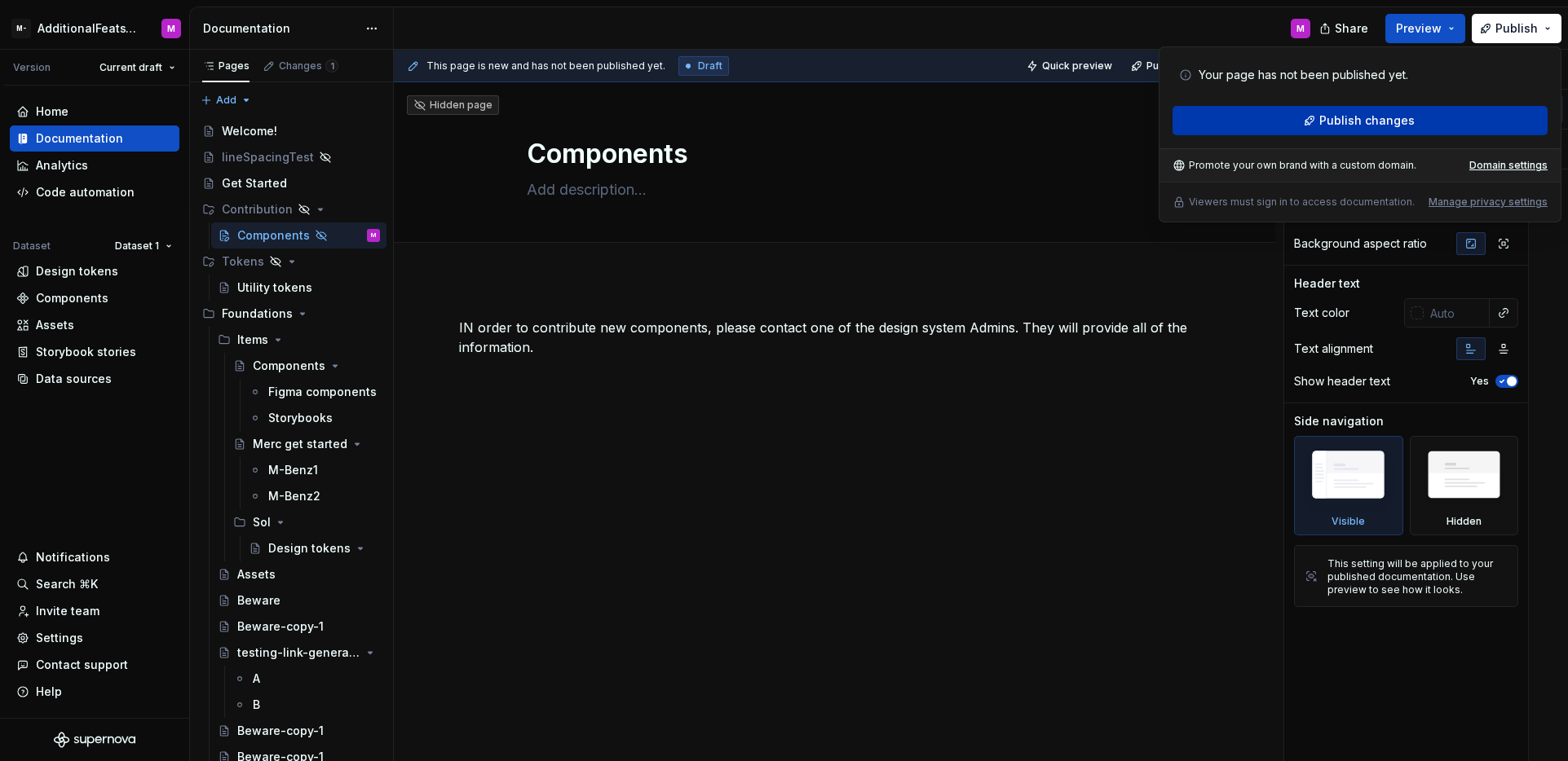
click at [1284, 128] on button "Publish changes" at bounding box center [1360, 121] width 375 height 29
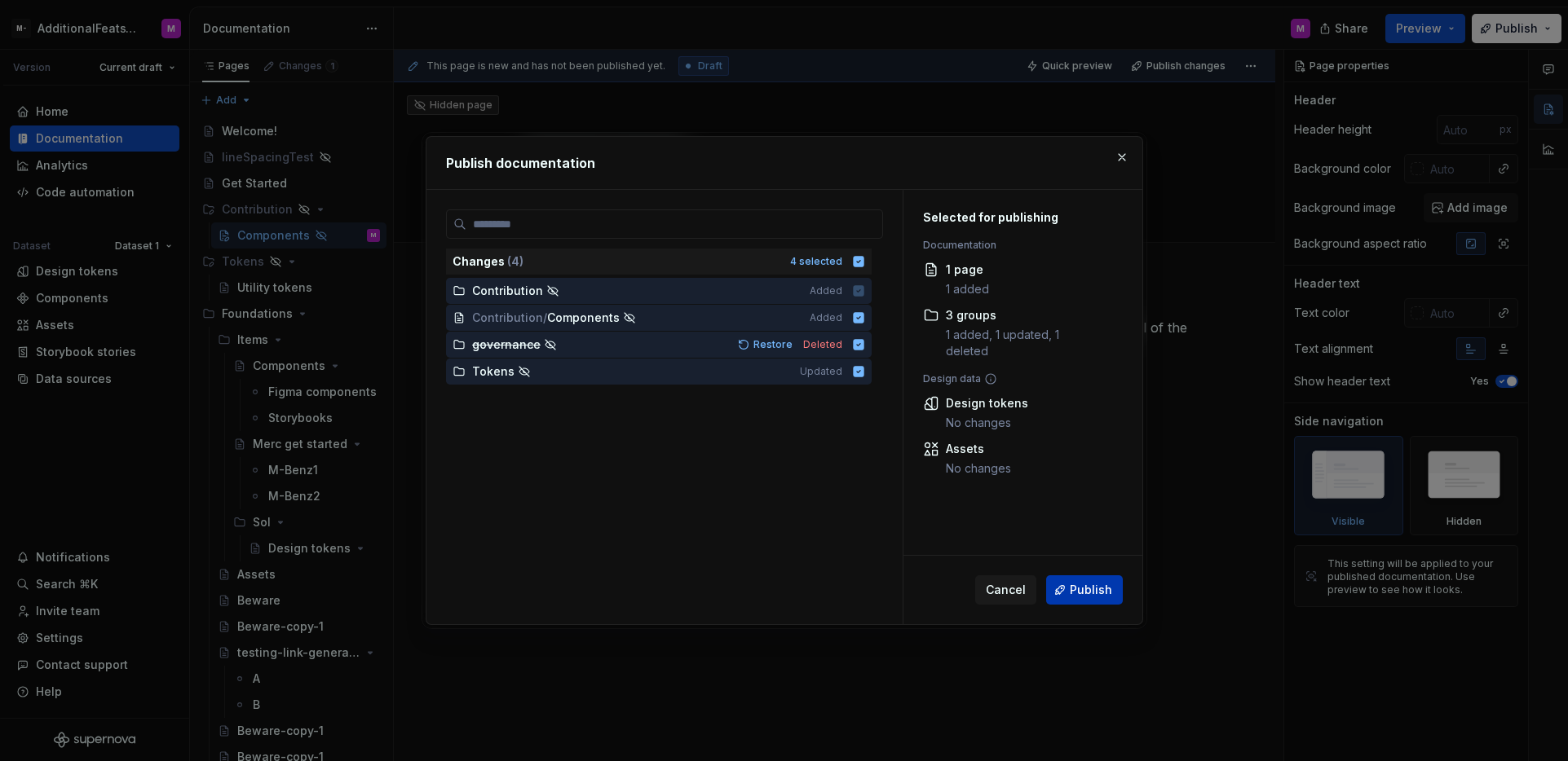
click at [1080, 596] on span "Publish" at bounding box center [1091, 590] width 43 height 16
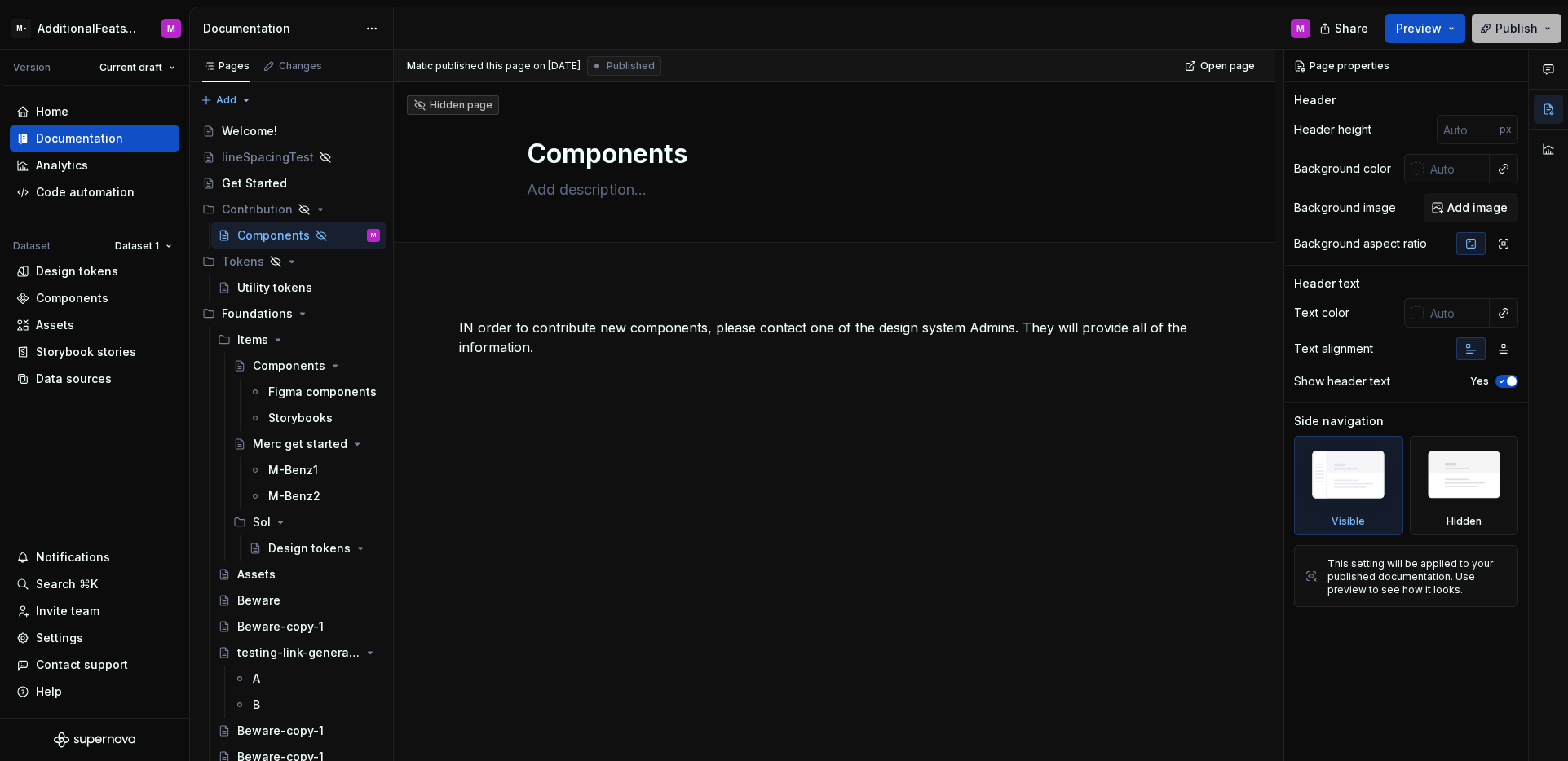
click at [1503, 35] on span "Publish" at bounding box center [1516, 28] width 43 height 16
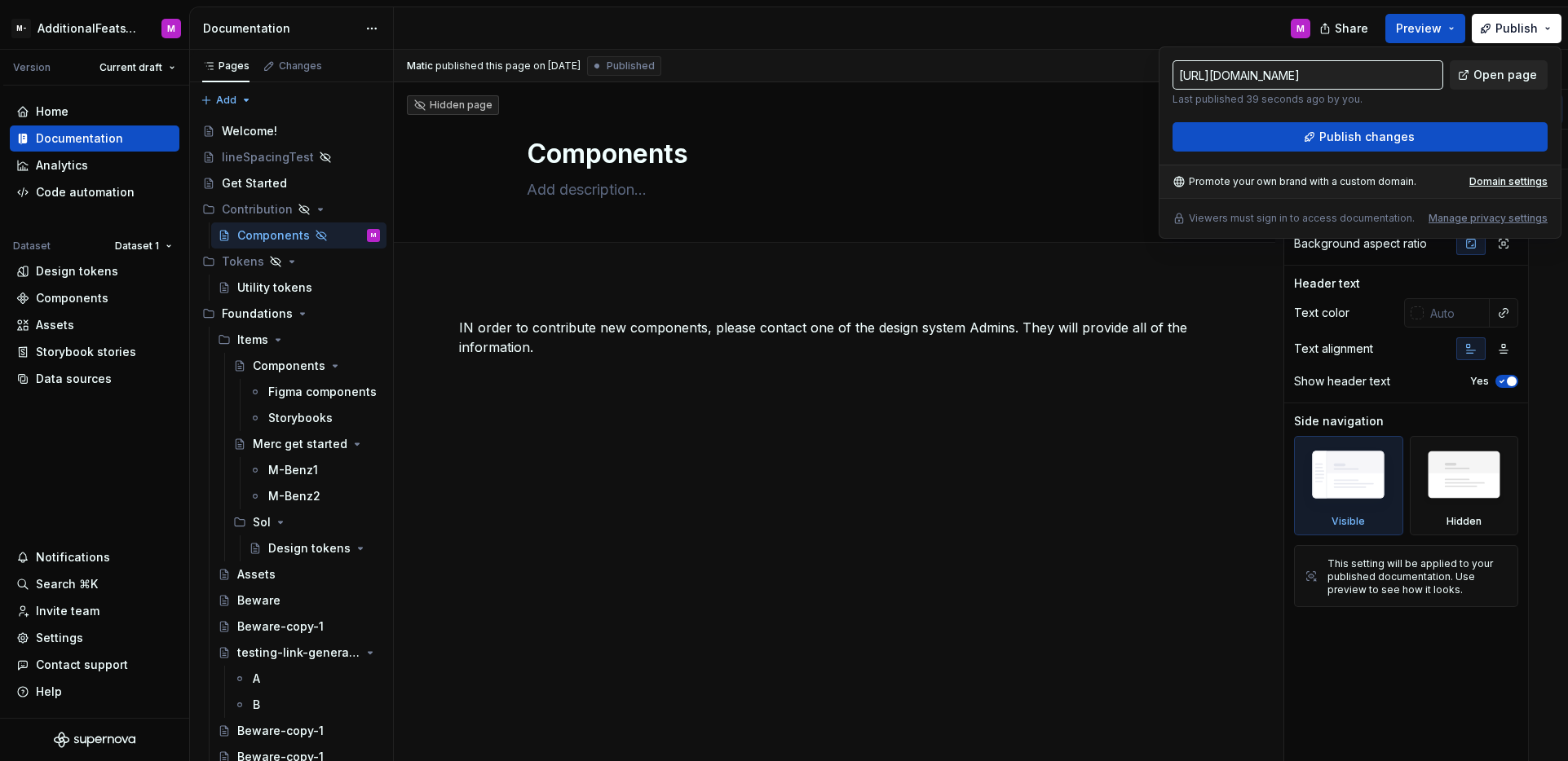
click at [1481, 81] on span "Open page" at bounding box center [1505, 75] width 64 height 16
type textarea "*"
drag, startPoint x: 470, startPoint y: 330, endPoint x: 495, endPoint y: 323, distance: 26.0
click at [470, 330] on p "IN order to contribute new components, please contact one of the design system …" at bounding box center [834, 337] width 751 height 39
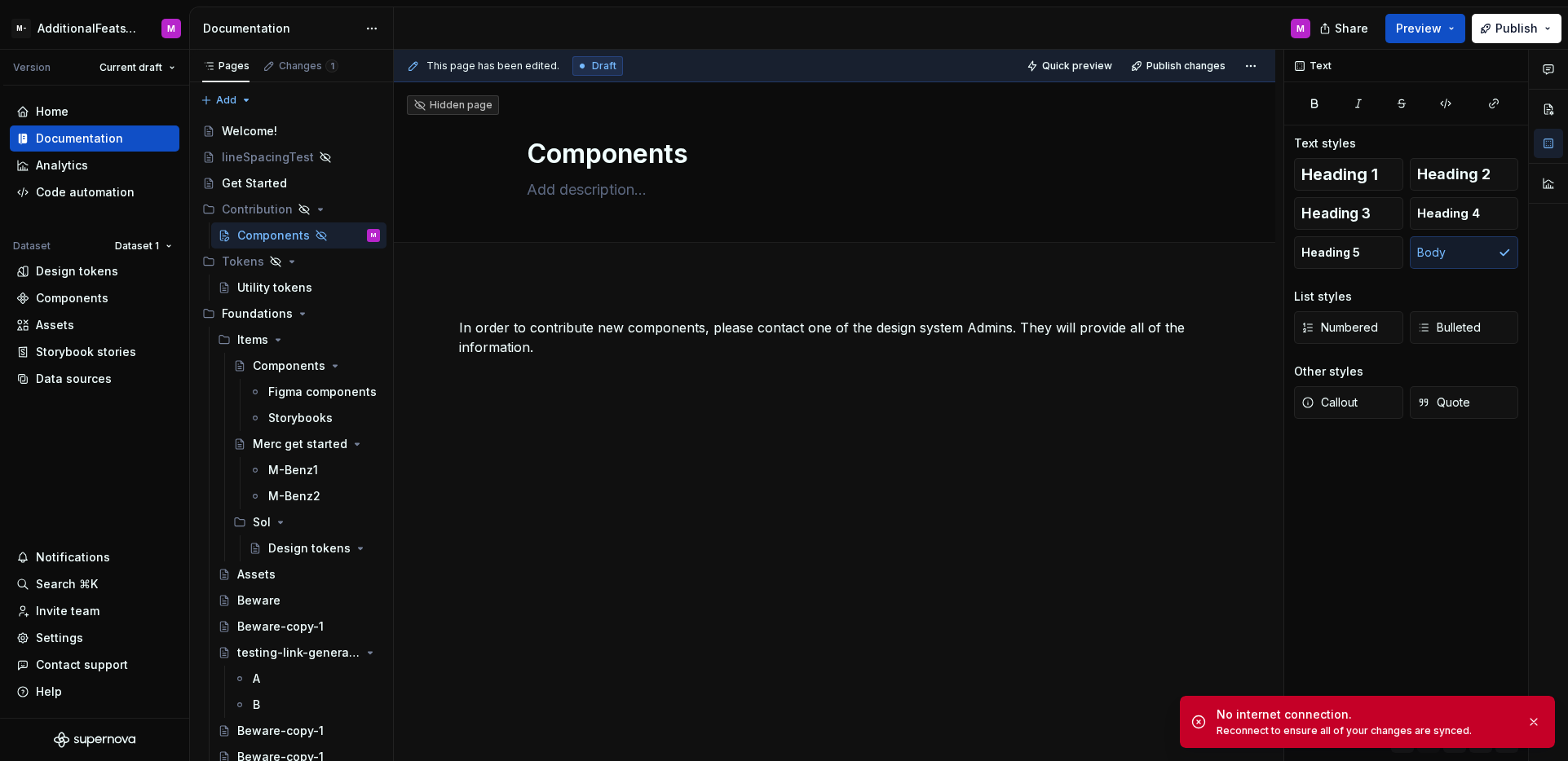
type textarea "*"
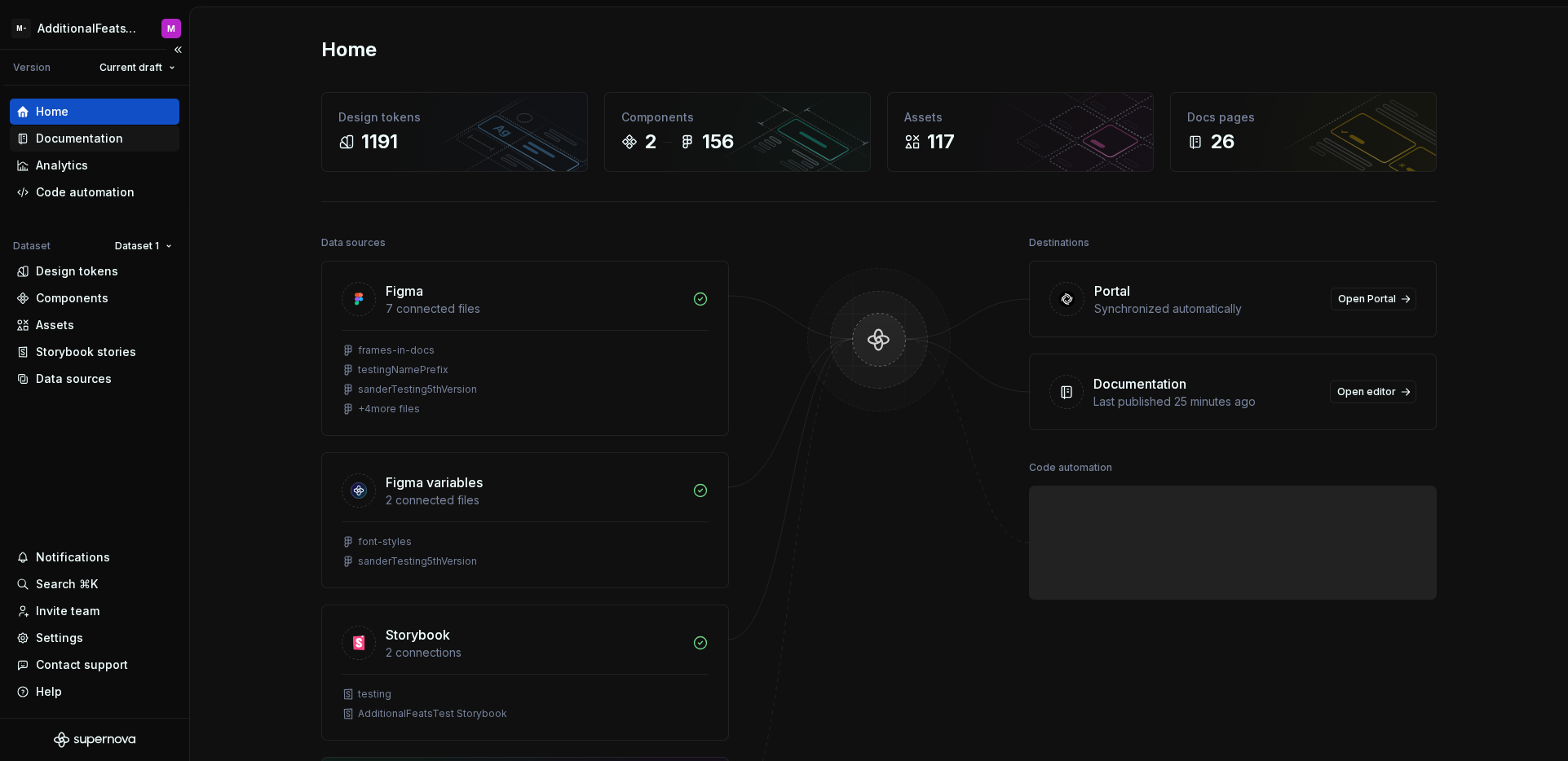
click at [106, 147] on div "Documentation" at bounding box center [94, 138] width 170 height 26
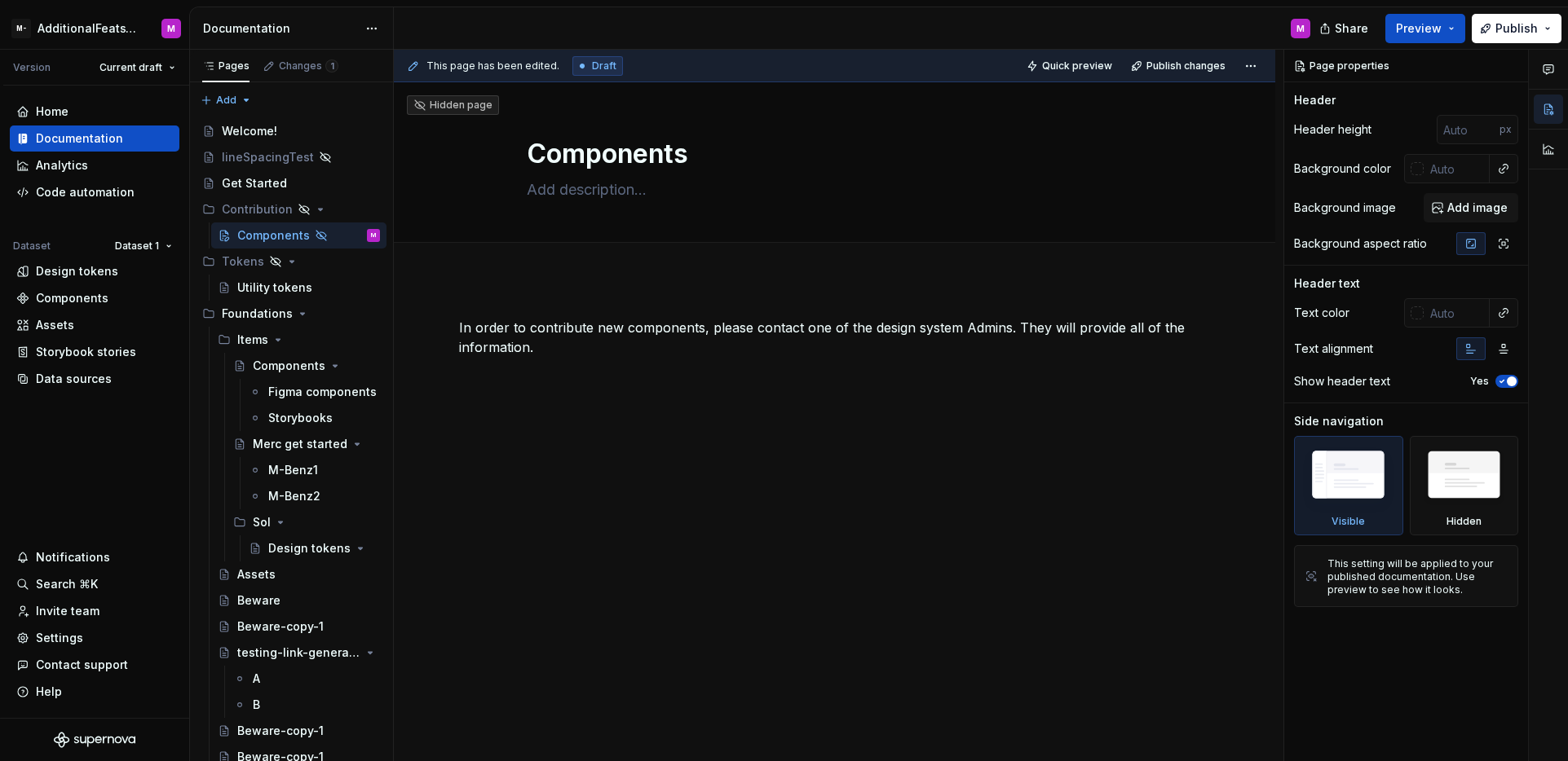
type textarea "*"
